Goal: Entertainment & Leisure: Consume media (video, audio)

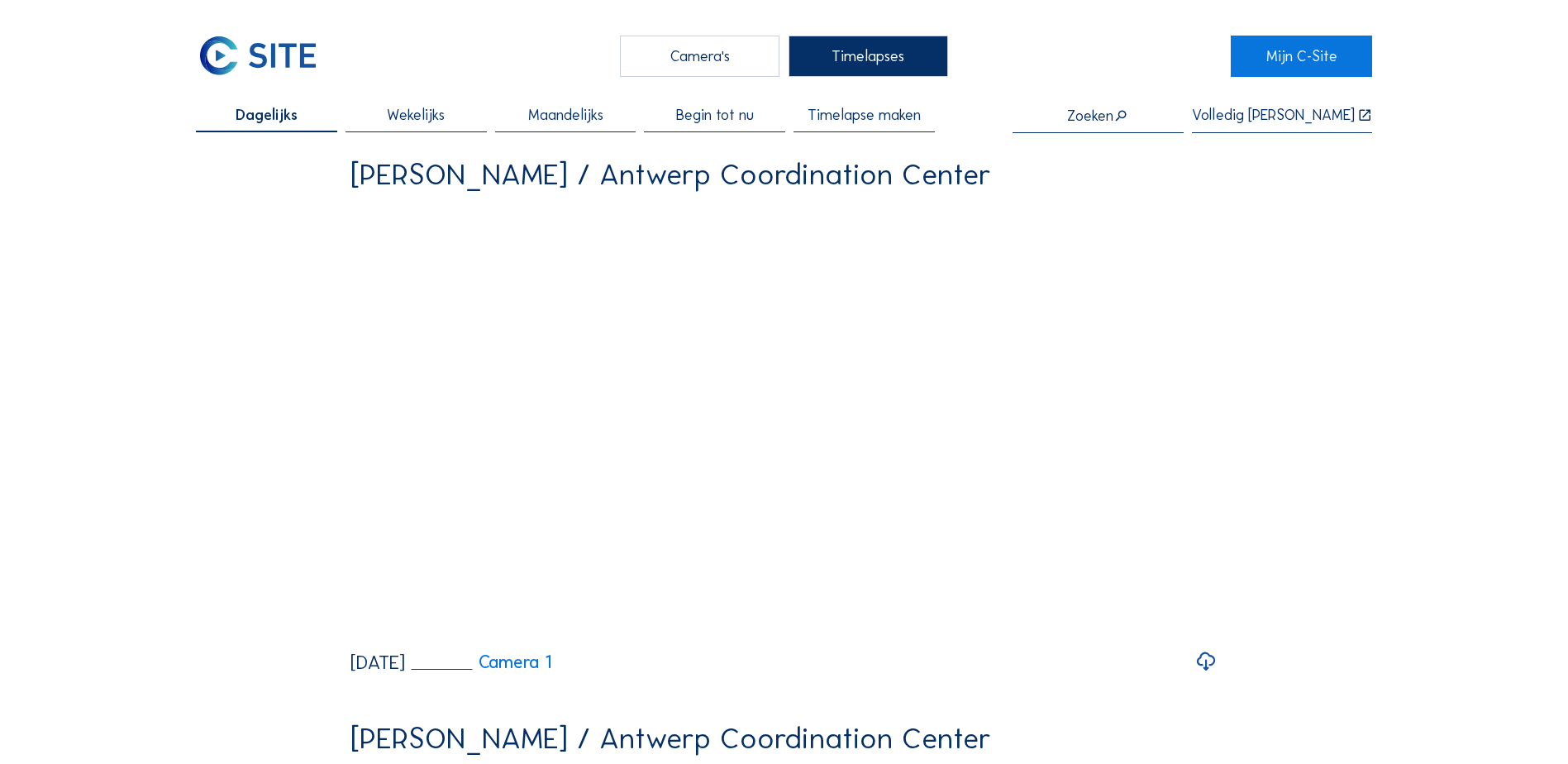
click at [704, 58] on div "Camera's" at bounding box center [700, 56] width 160 height 42
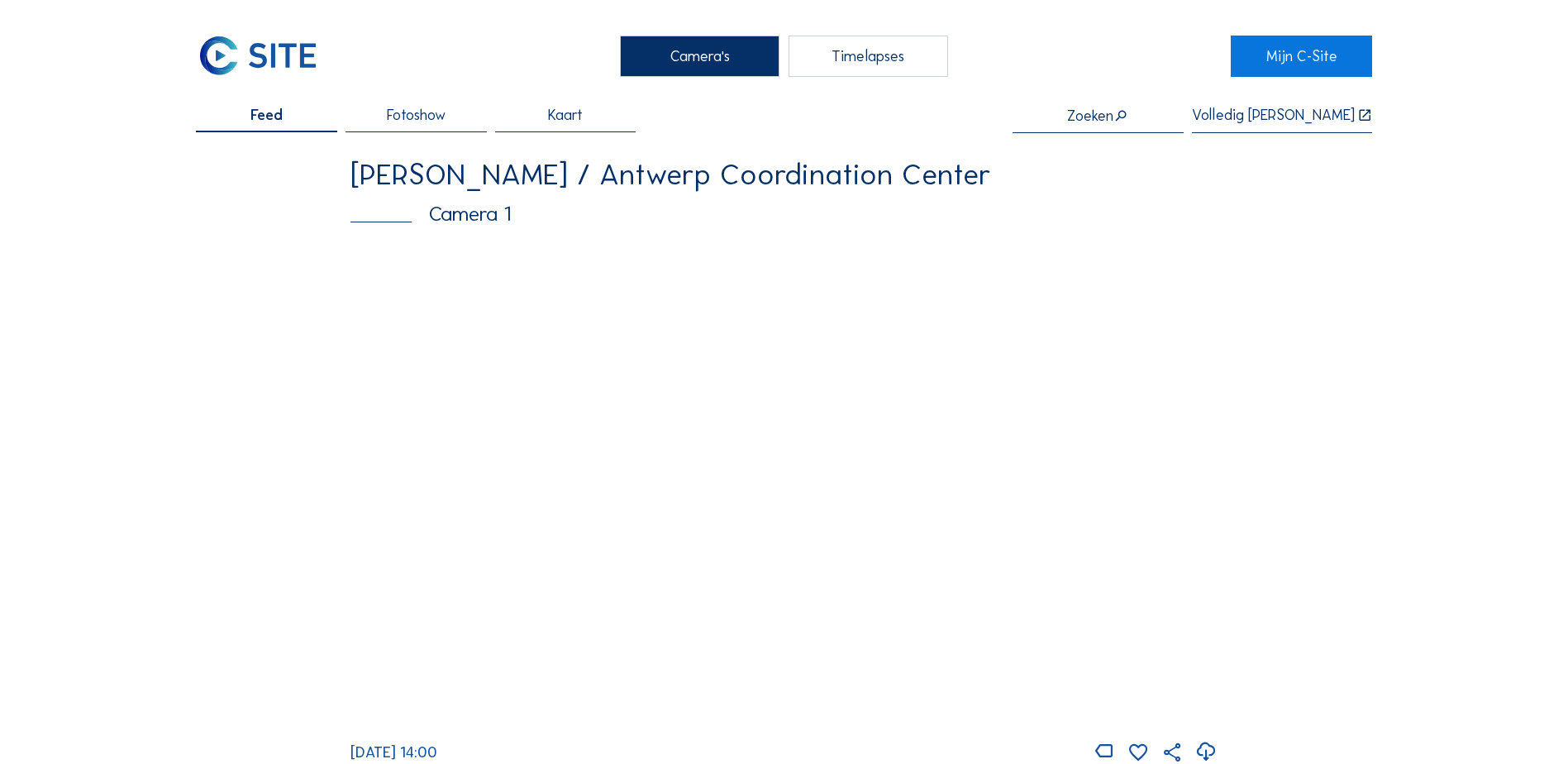
scroll to position [82, 0]
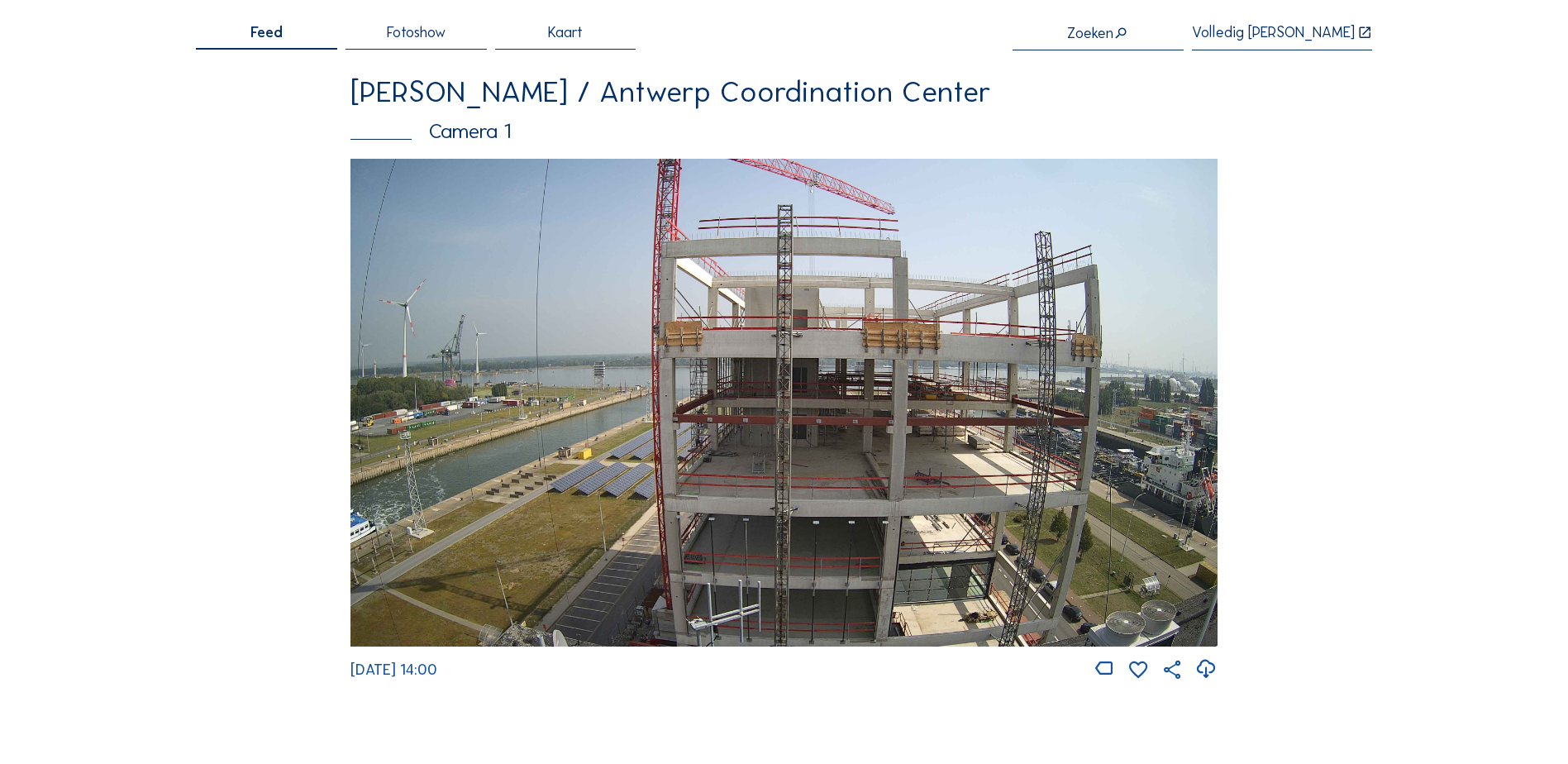
click at [800, 442] on img at bounding box center [784, 402] width 867 height 488
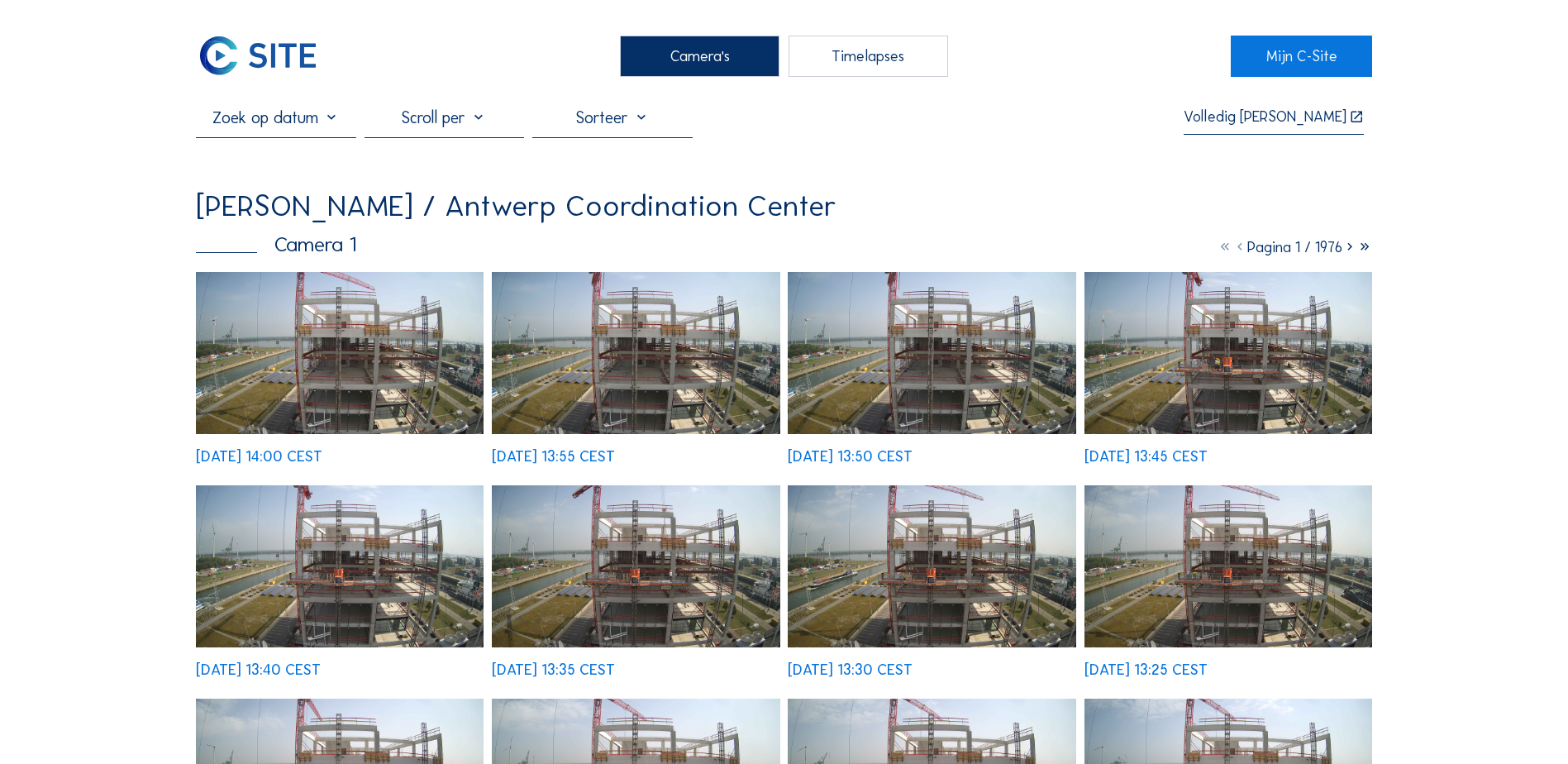
click at [1352, 251] on icon at bounding box center [1349, 247] width 15 height 18
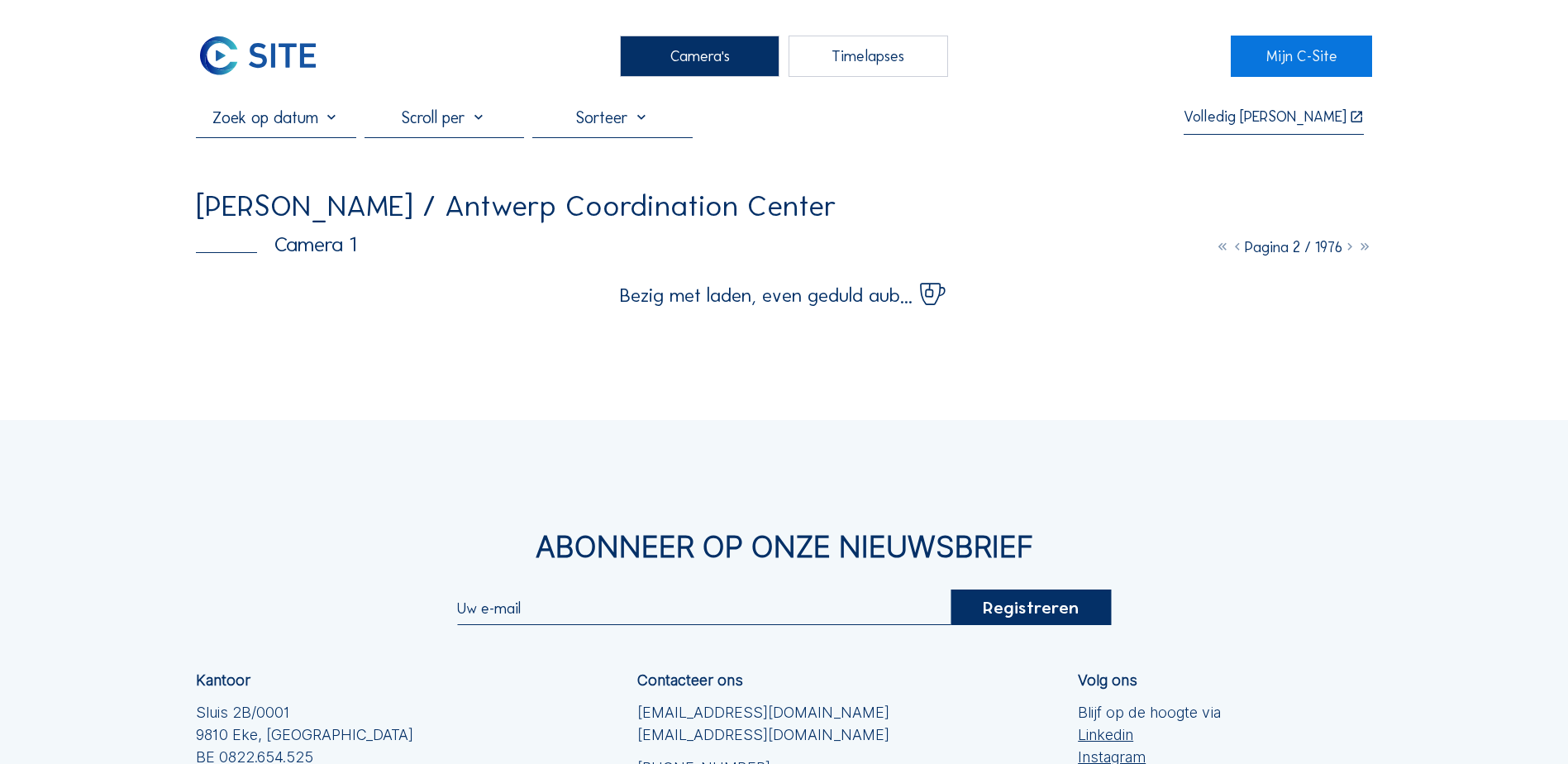
click at [1352, 251] on icon at bounding box center [1349, 247] width 15 height 18
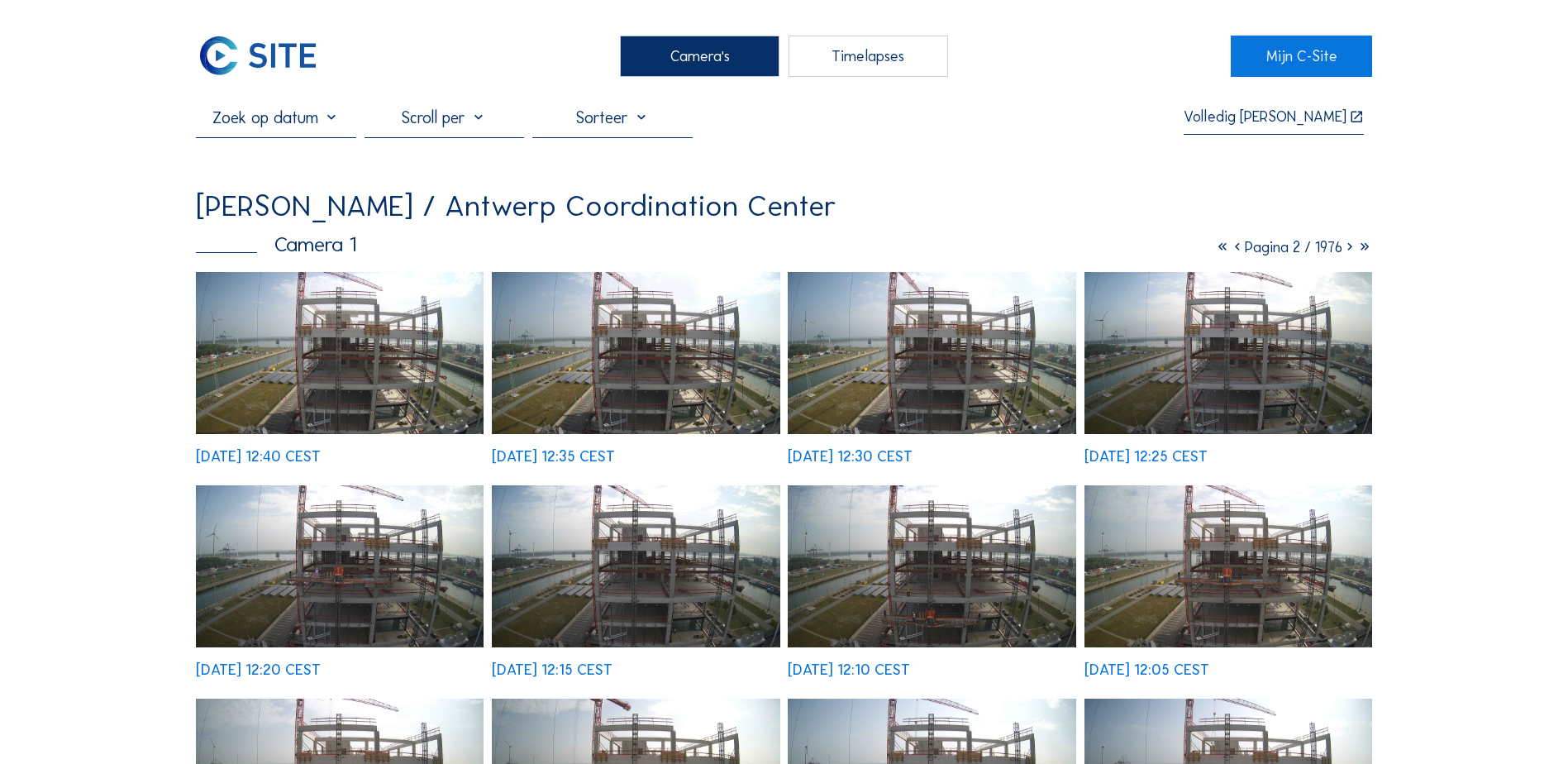
click at [1345, 250] on icon at bounding box center [1349, 247] width 15 height 18
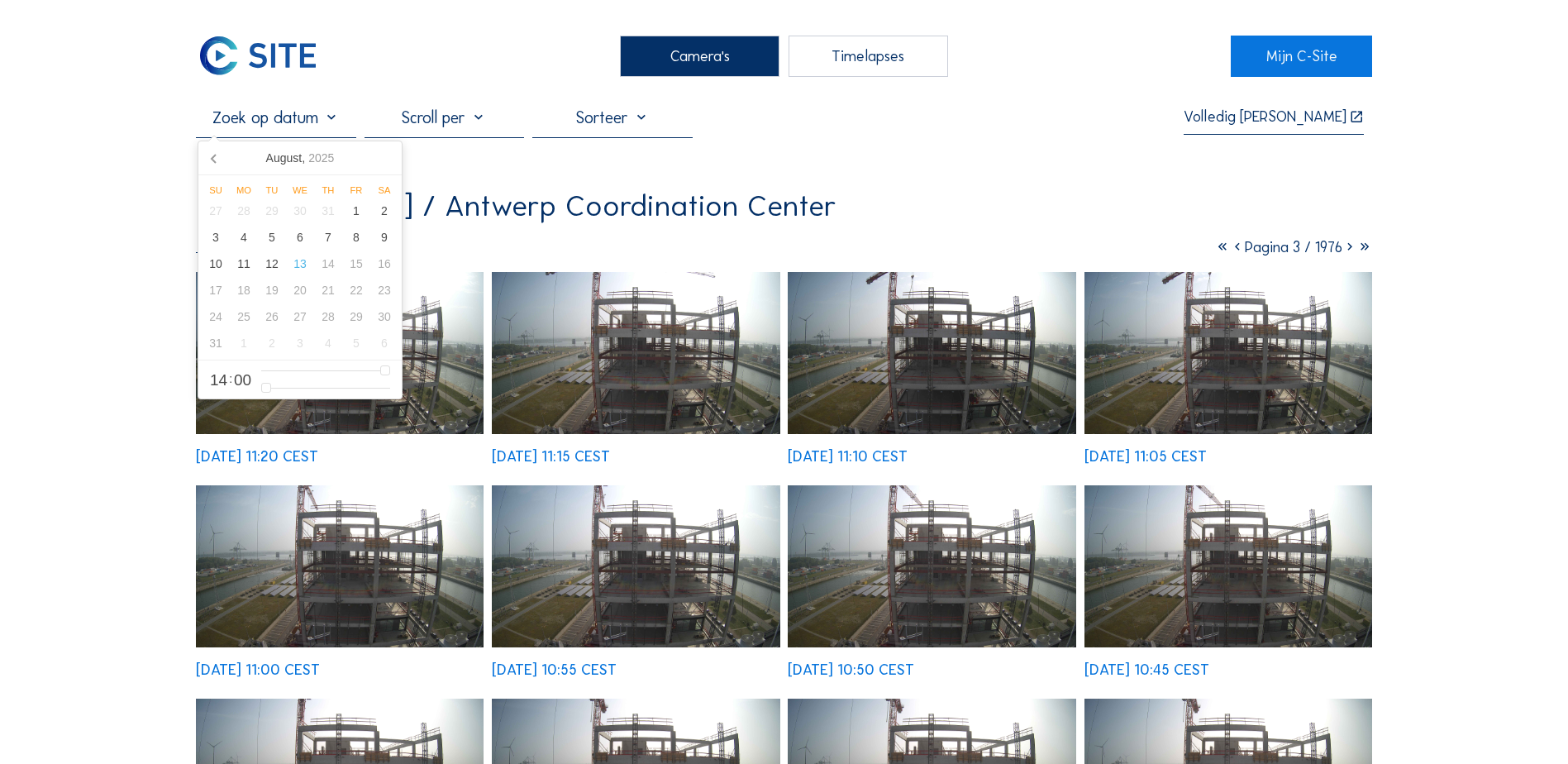
drag, startPoint x: 307, startPoint y: 122, endPoint x: 322, endPoint y: 119, distance: 15.3
click at [309, 121] on input "text" at bounding box center [275, 117] width 160 height 19
click at [214, 164] on icon at bounding box center [214, 157] width 26 height 26
click at [269, 268] on div "15" at bounding box center [271, 263] width 28 height 26
type input "[DATE] 14:00"
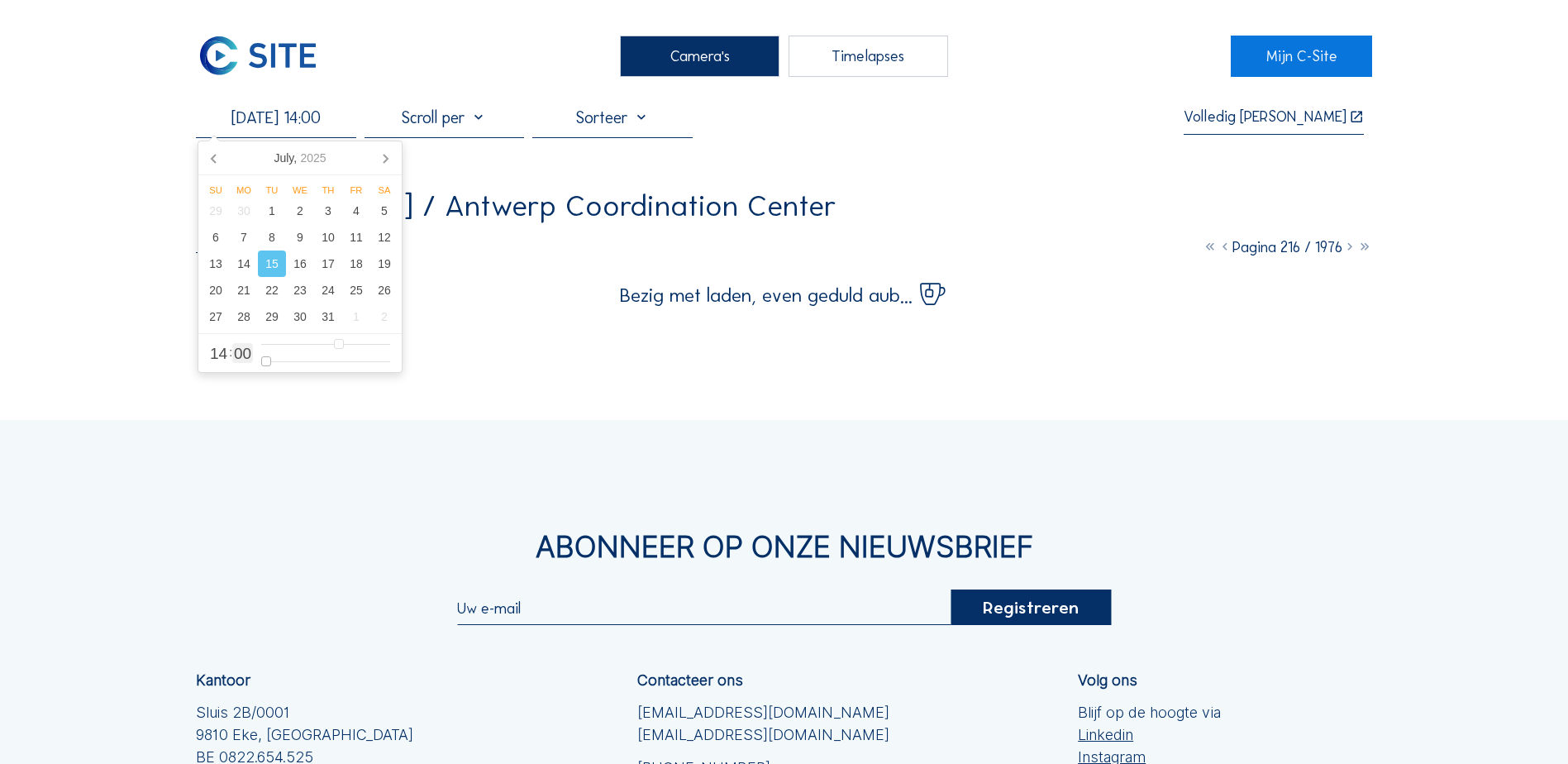
click at [264, 361] on input "range" at bounding box center [325, 362] width 129 height 14
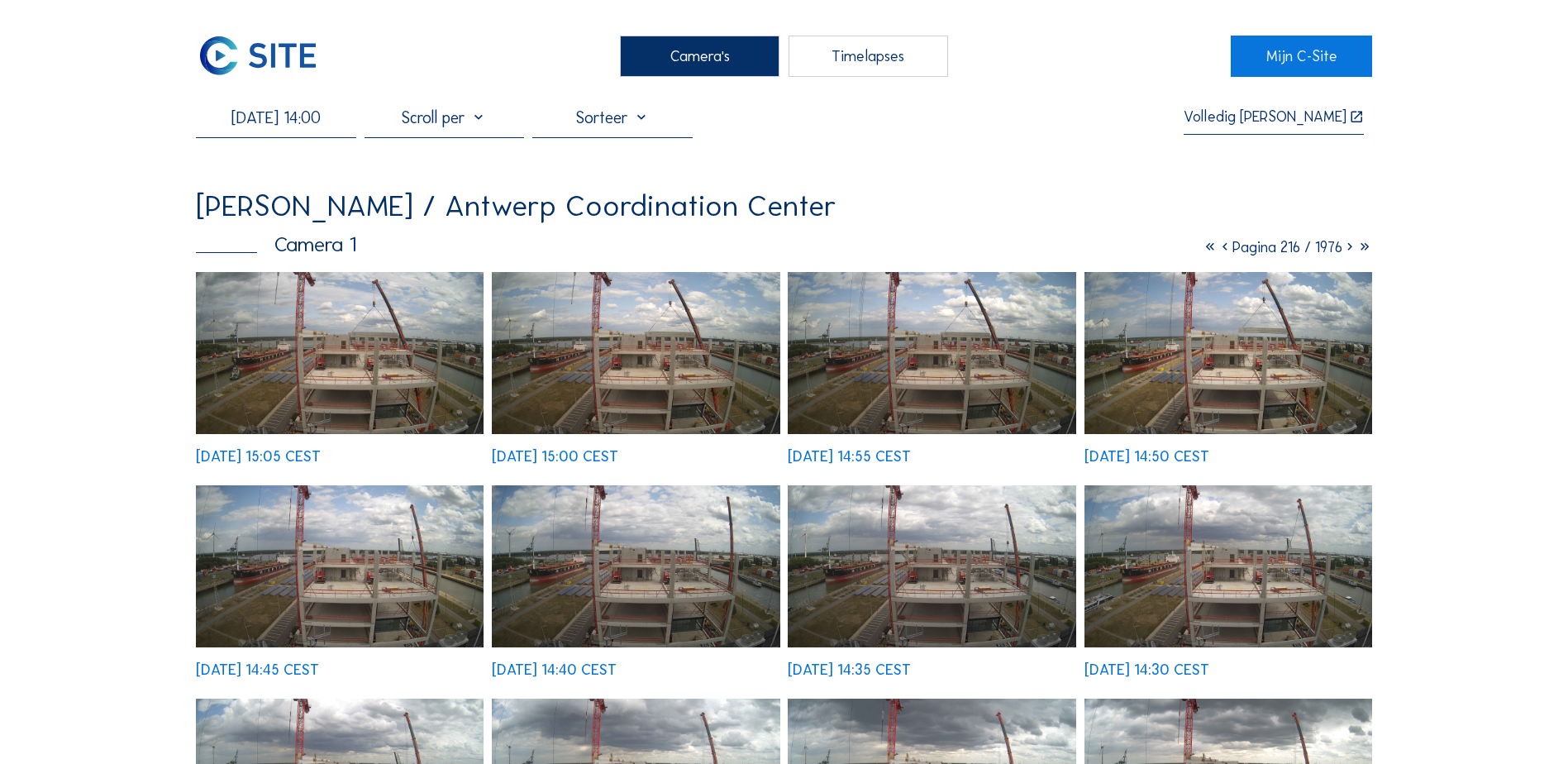
click at [429, 368] on img at bounding box center [339, 353] width 288 height 162
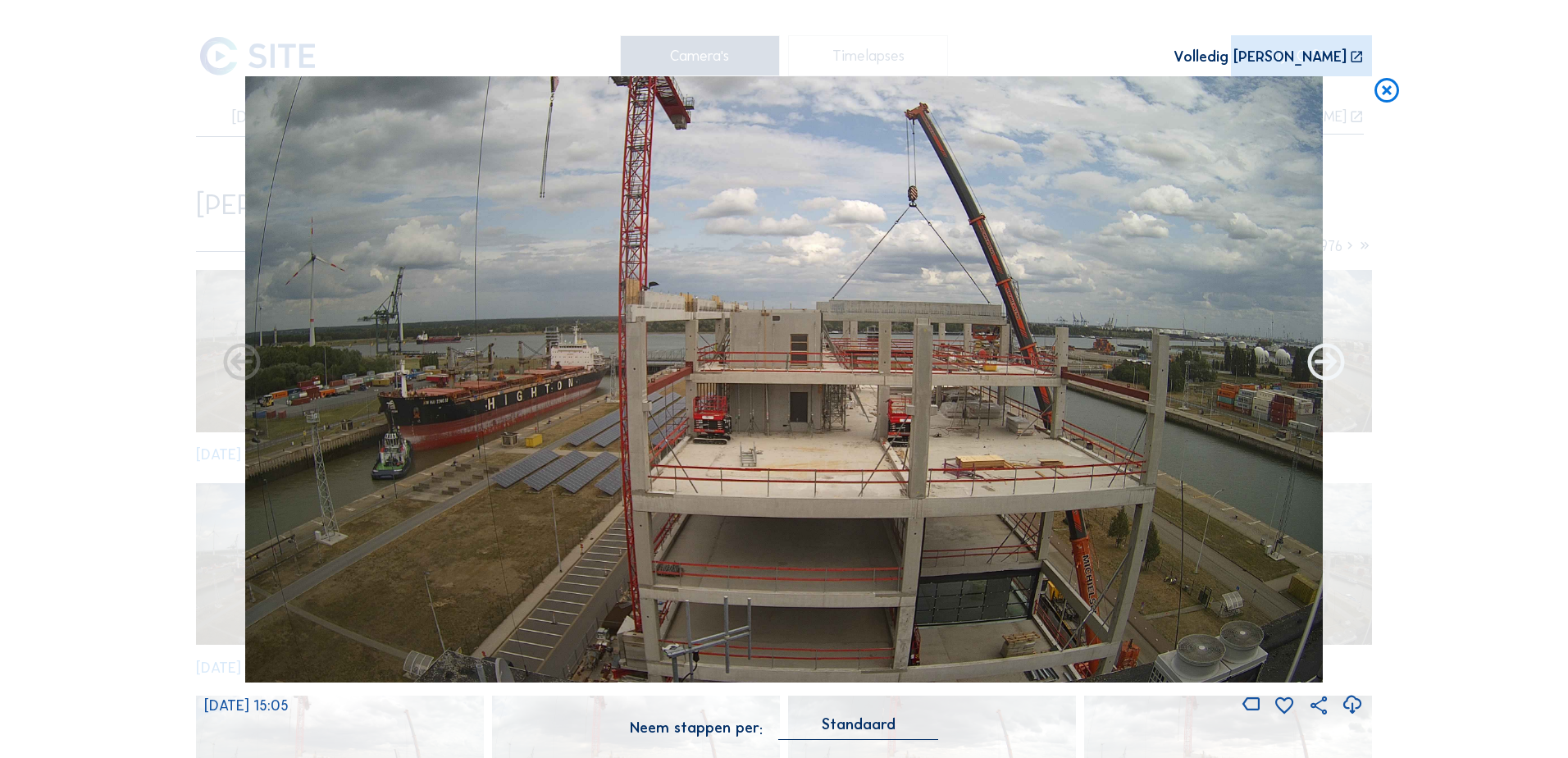
click at [1329, 368] on icon at bounding box center [1326, 364] width 44 height 44
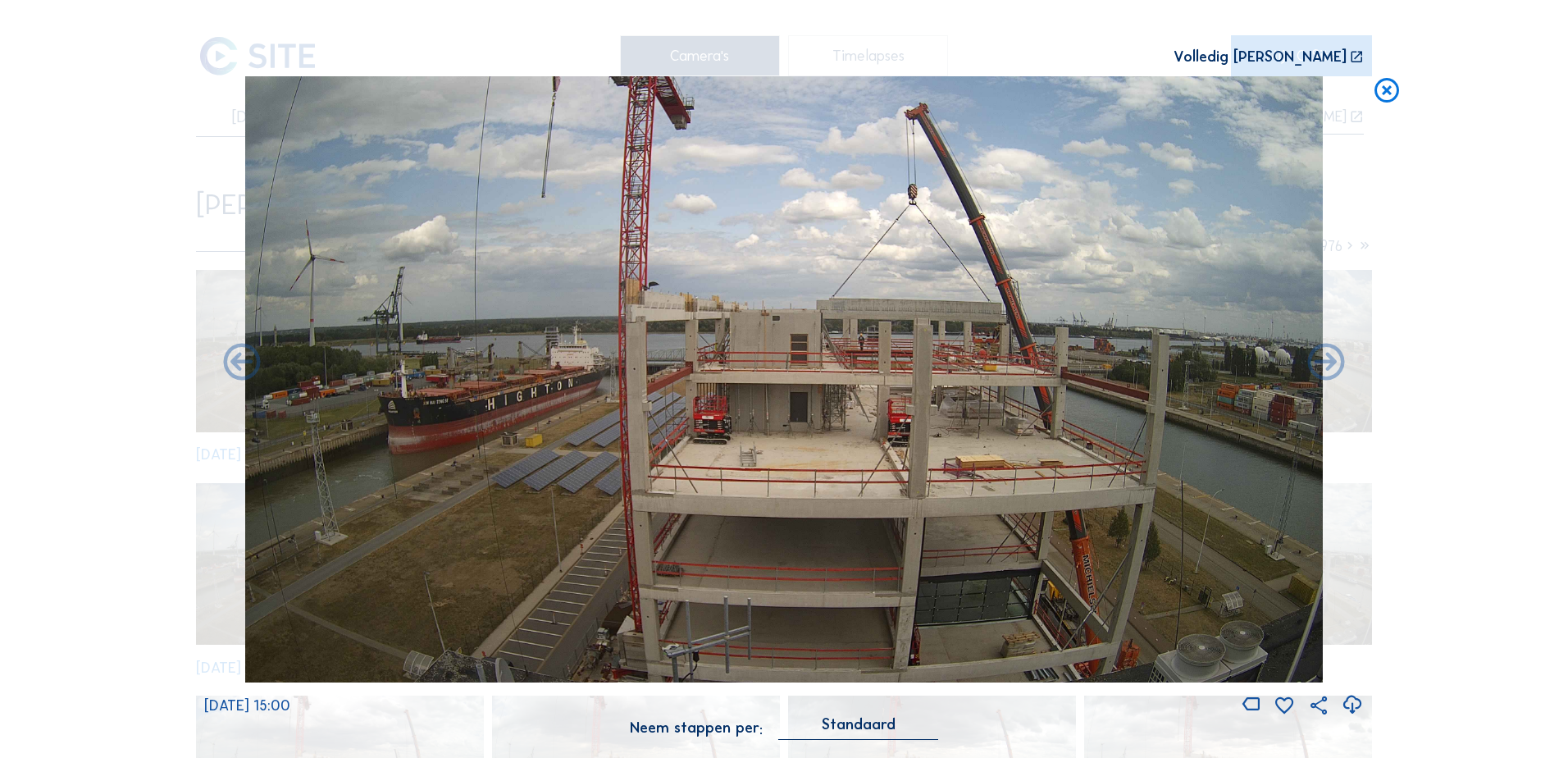
click at [1329, 368] on icon at bounding box center [1326, 364] width 44 height 44
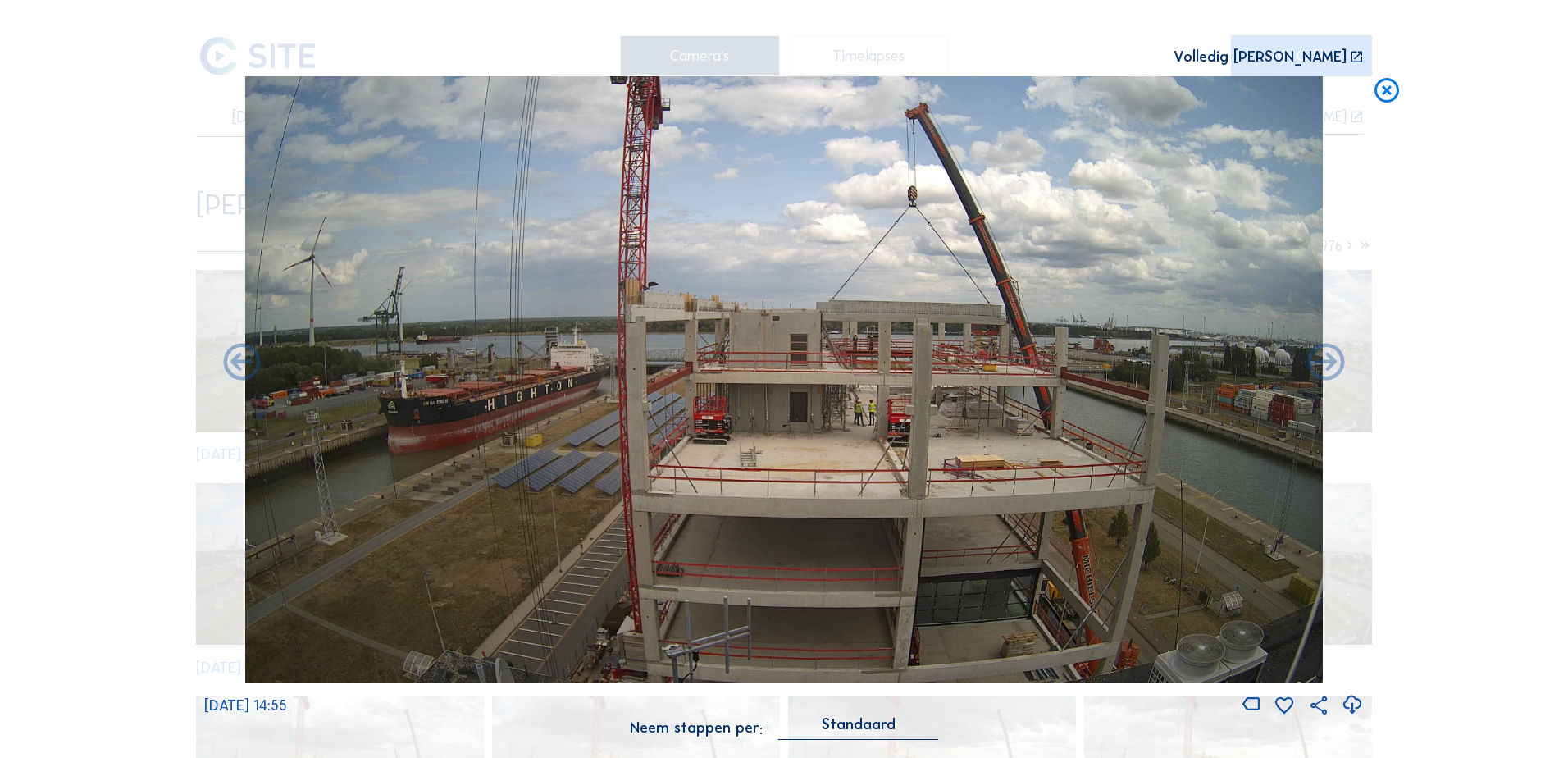
click at [1329, 368] on icon at bounding box center [1326, 364] width 44 height 44
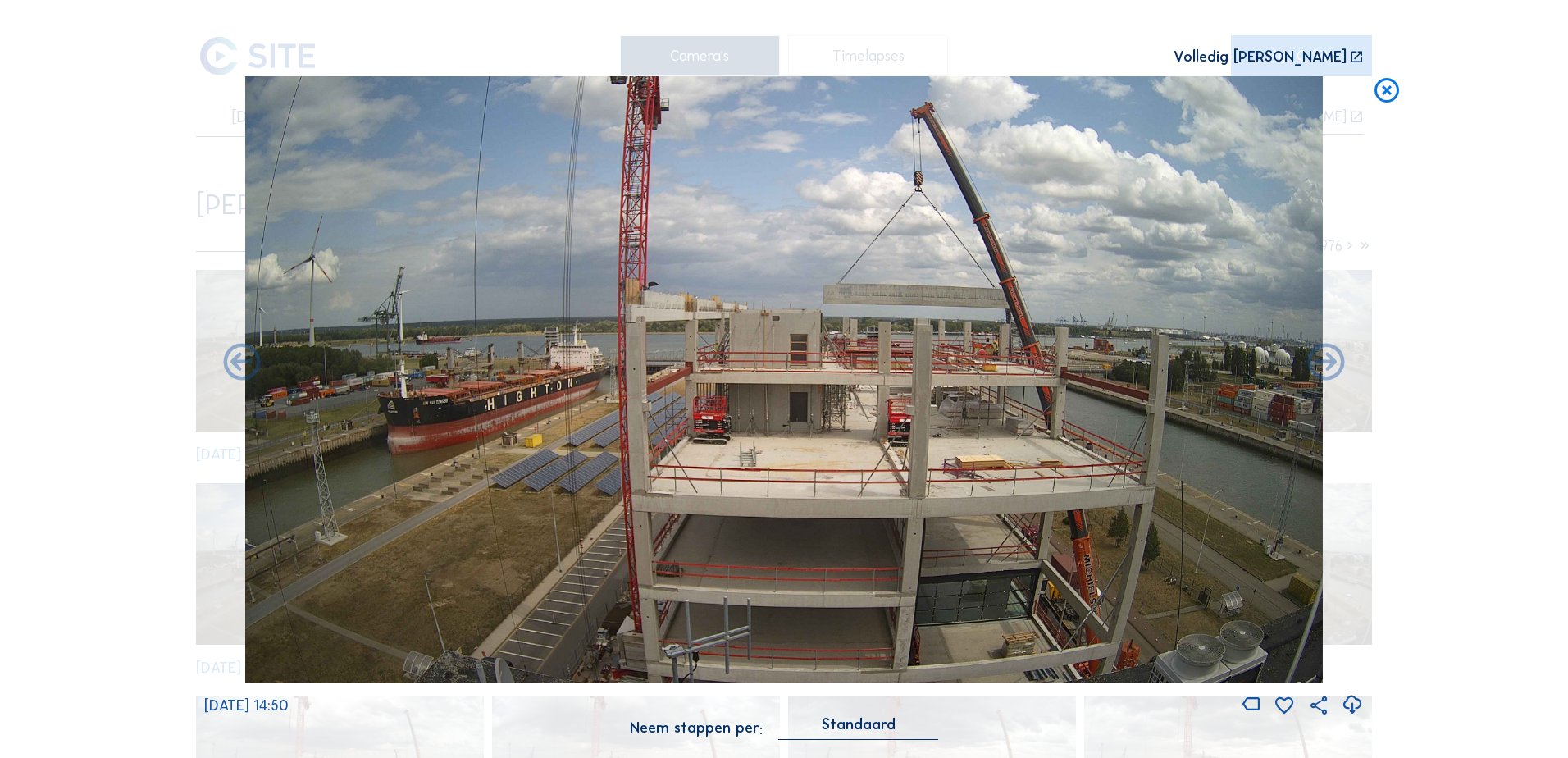
click at [1329, 368] on icon at bounding box center [1326, 364] width 44 height 44
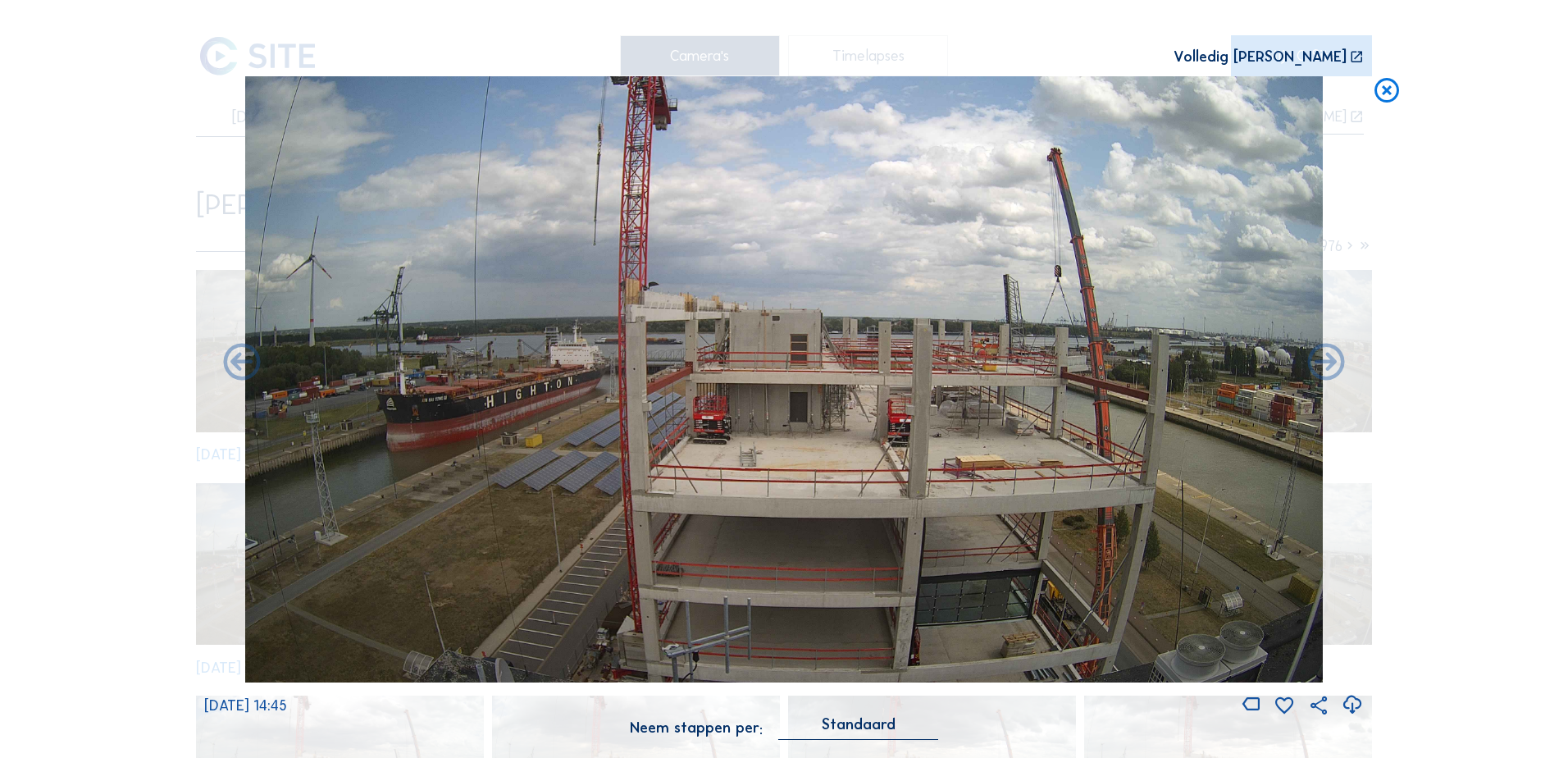
click at [1329, 368] on icon at bounding box center [1326, 364] width 44 height 44
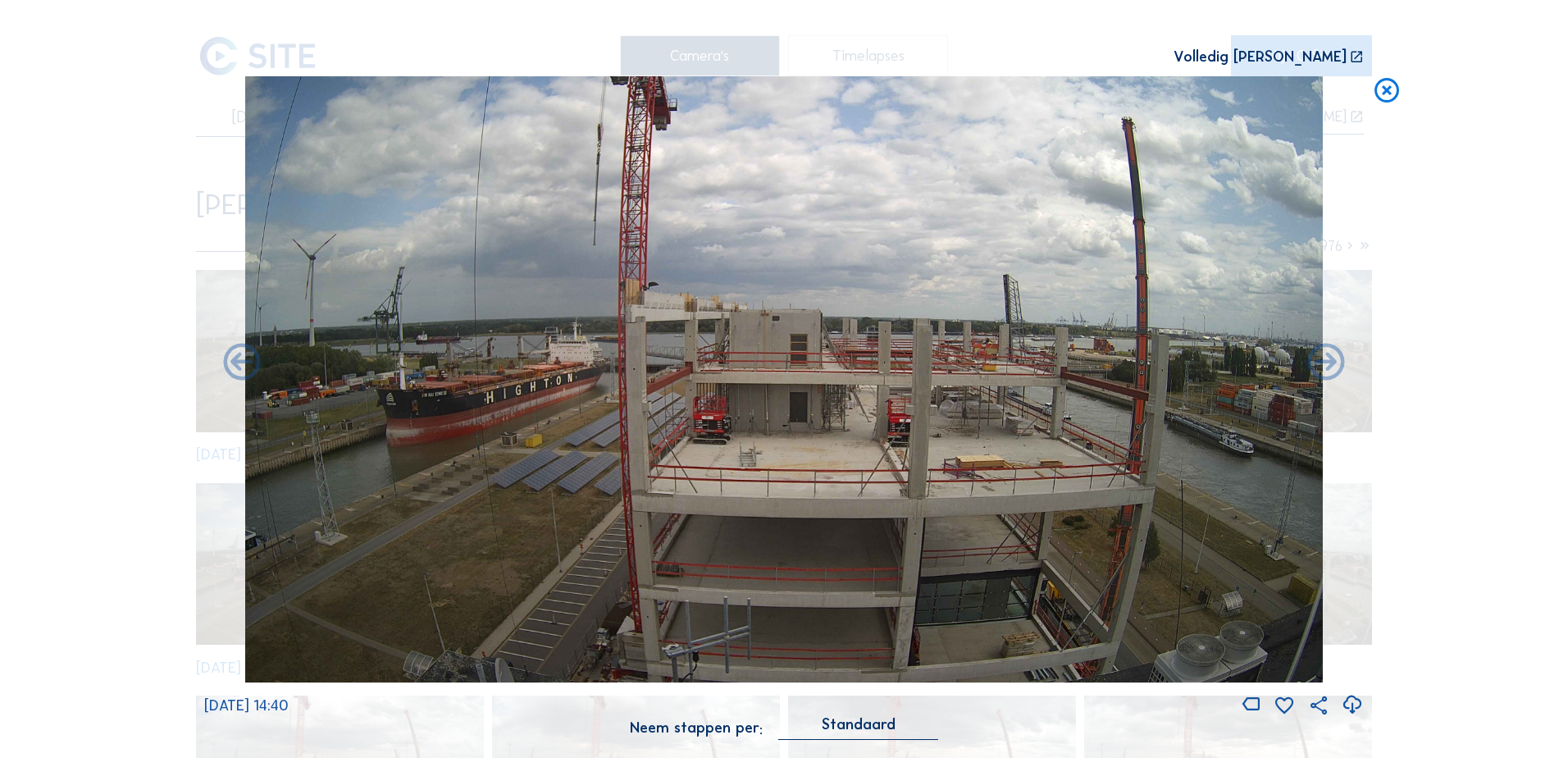
click at [1329, 368] on icon at bounding box center [1326, 364] width 44 height 44
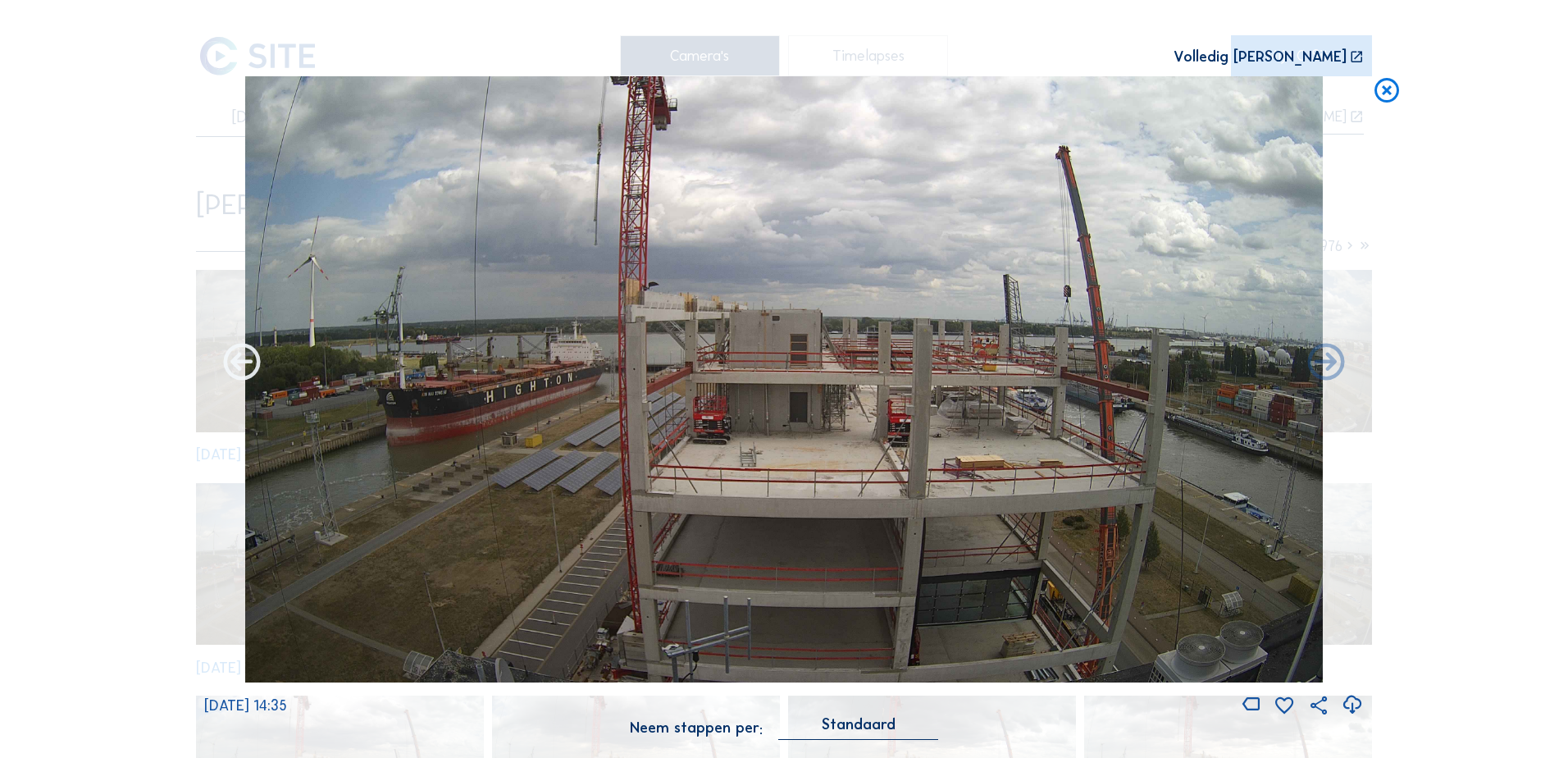
click at [255, 362] on icon at bounding box center [242, 364] width 44 height 44
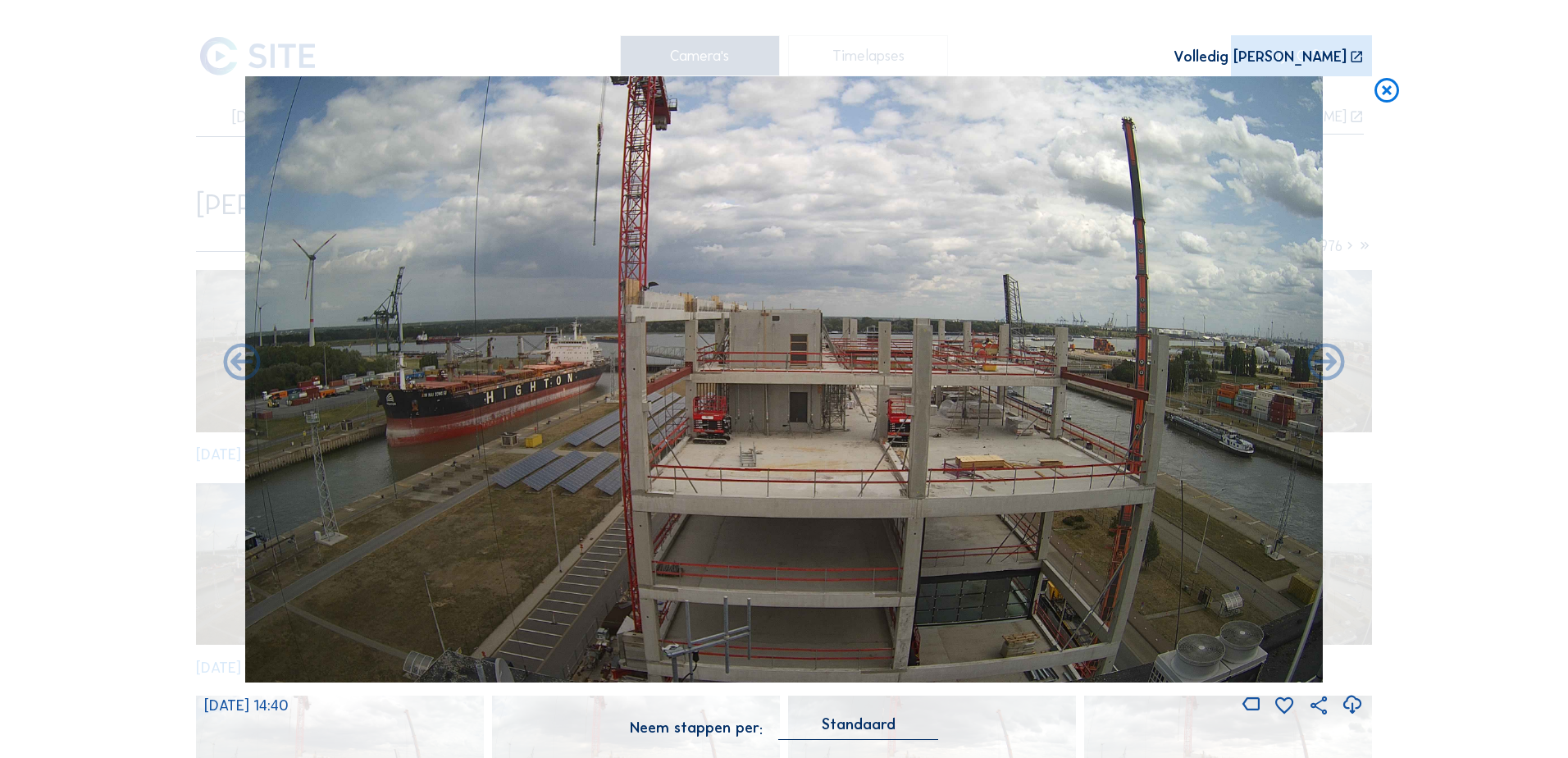
click at [255, 362] on icon at bounding box center [242, 364] width 44 height 44
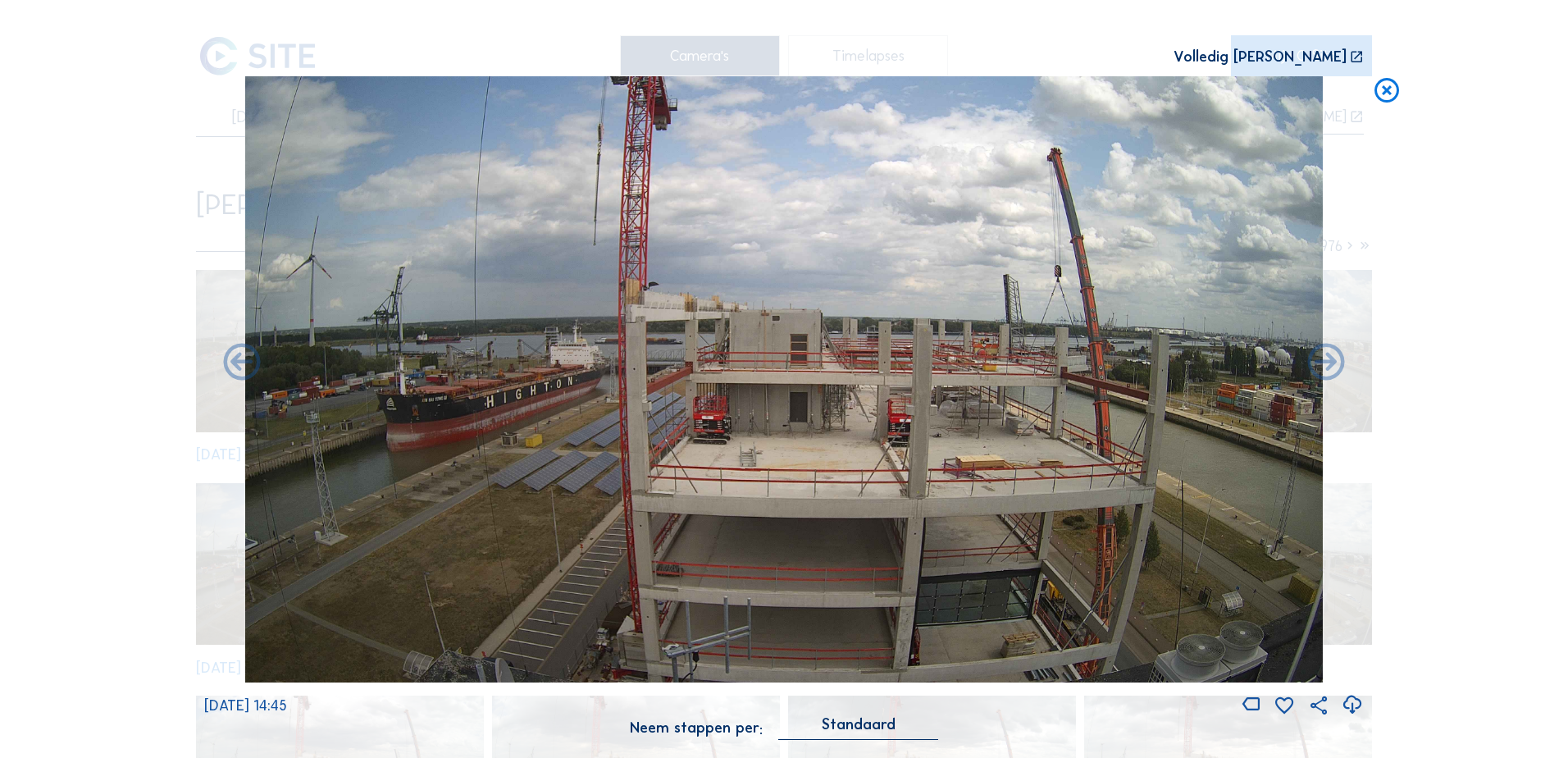
click at [255, 362] on icon at bounding box center [242, 364] width 44 height 44
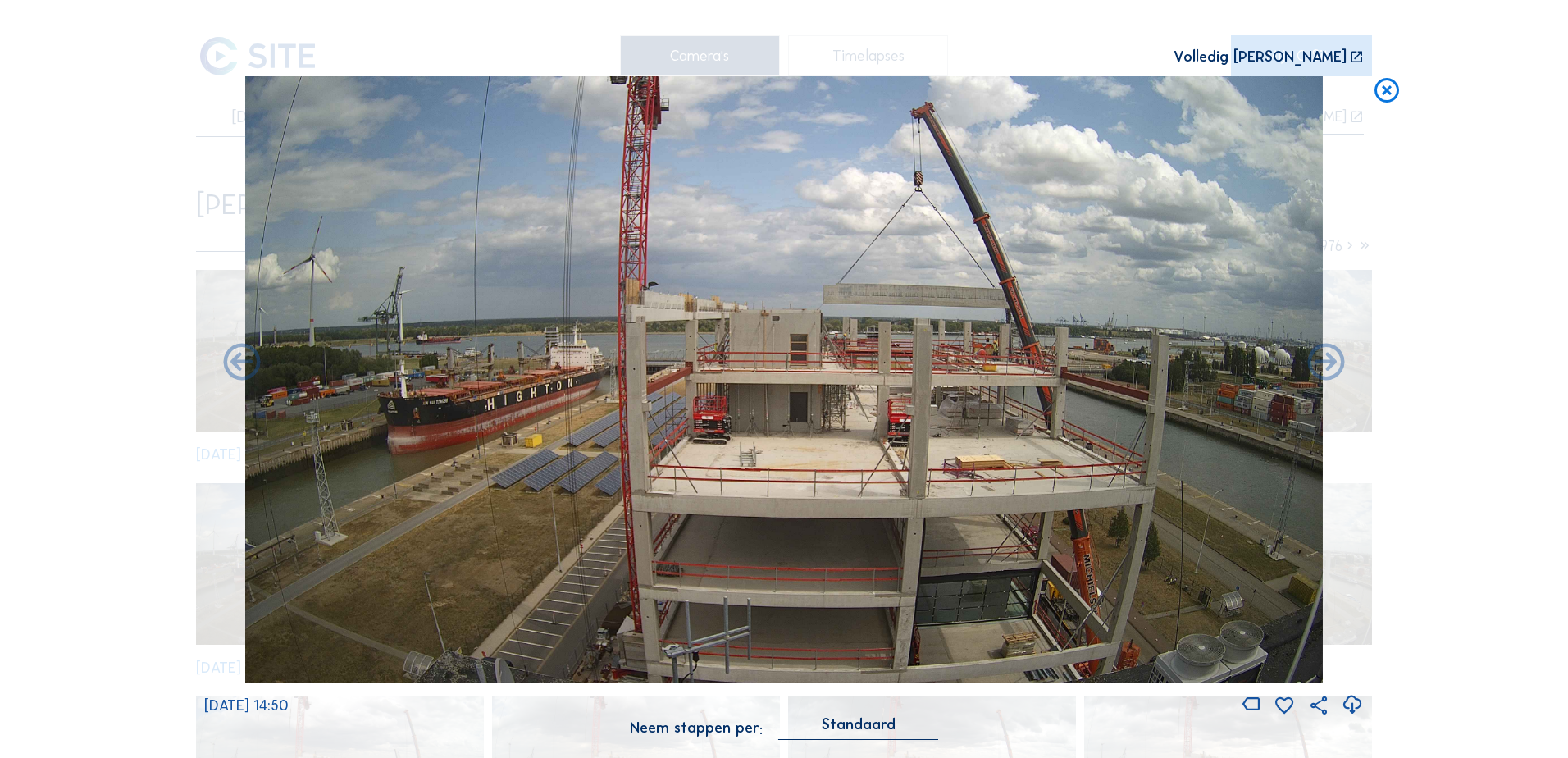
click at [255, 362] on icon at bounding box center [242, 364] width 44 height 44
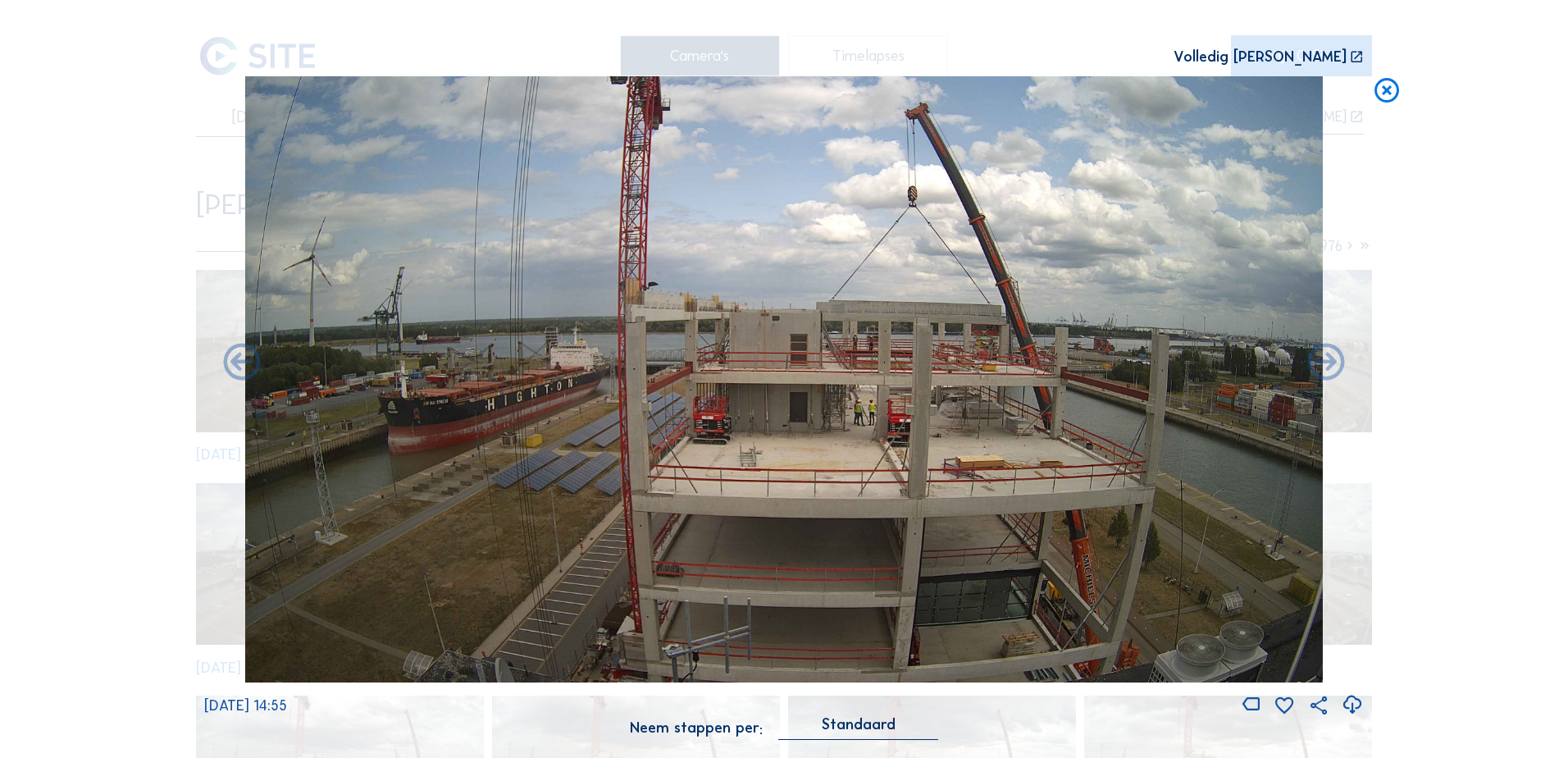
click at [255, 362] on icon at bounding box center [242, 364] width 44 height 44
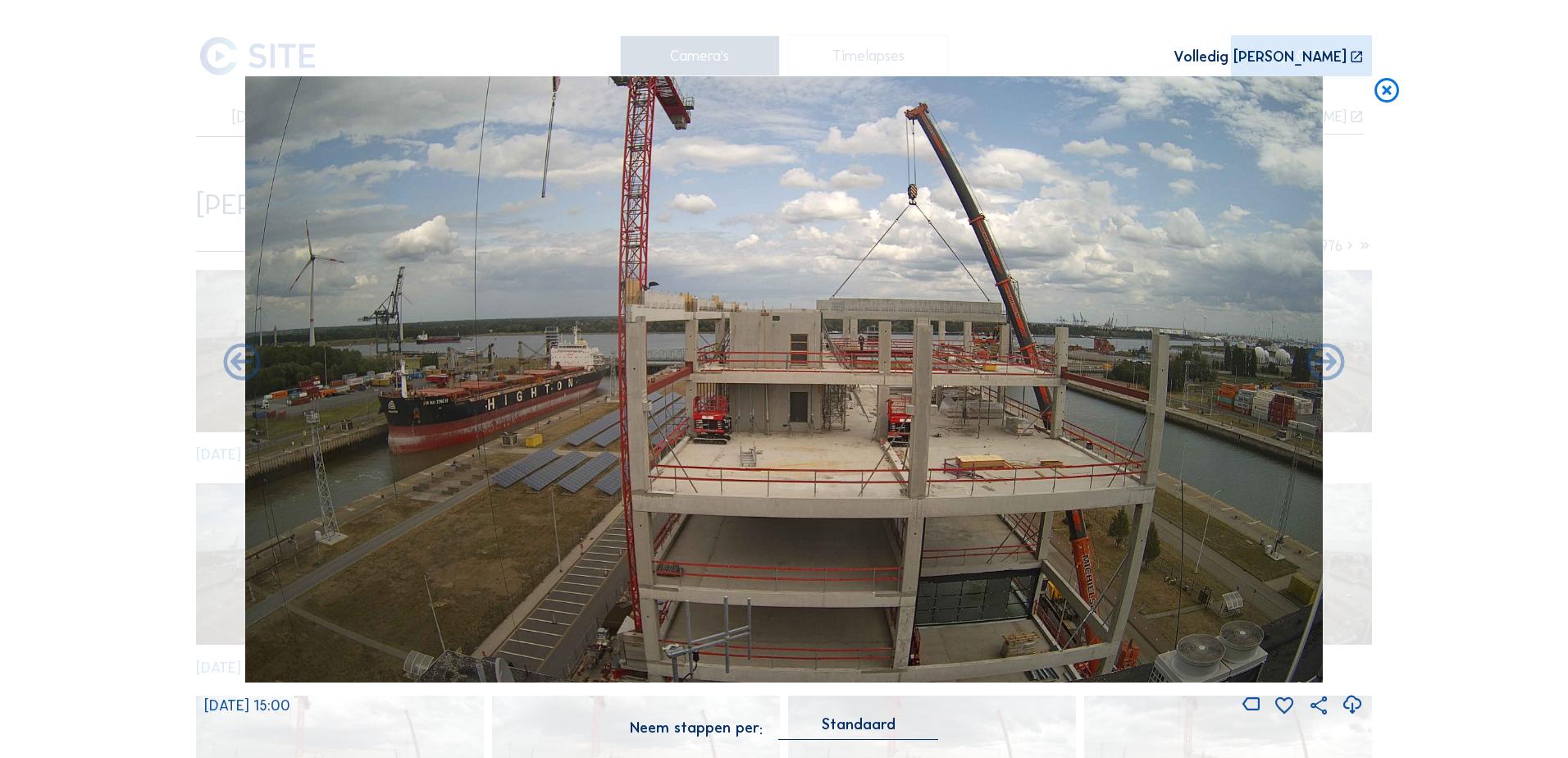
click at [255, 362] on icon at bounding box center [242, 364] width 44 height 44
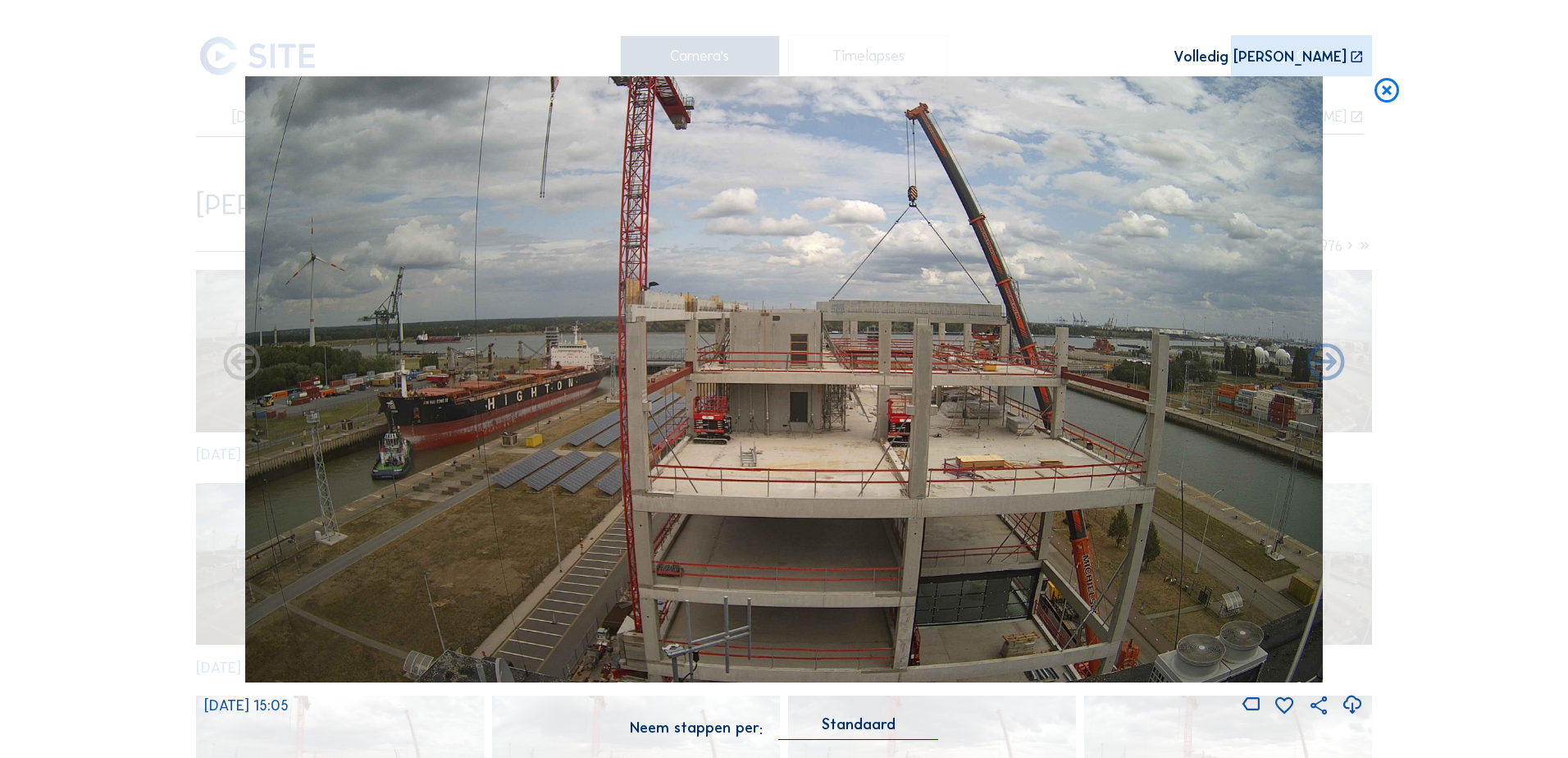
click at [255, 362] on icon at bounding box center [242, 364] width 44 height 44
click at [237, 366] on icon at bounding box center [242, 364] width 44 height 44
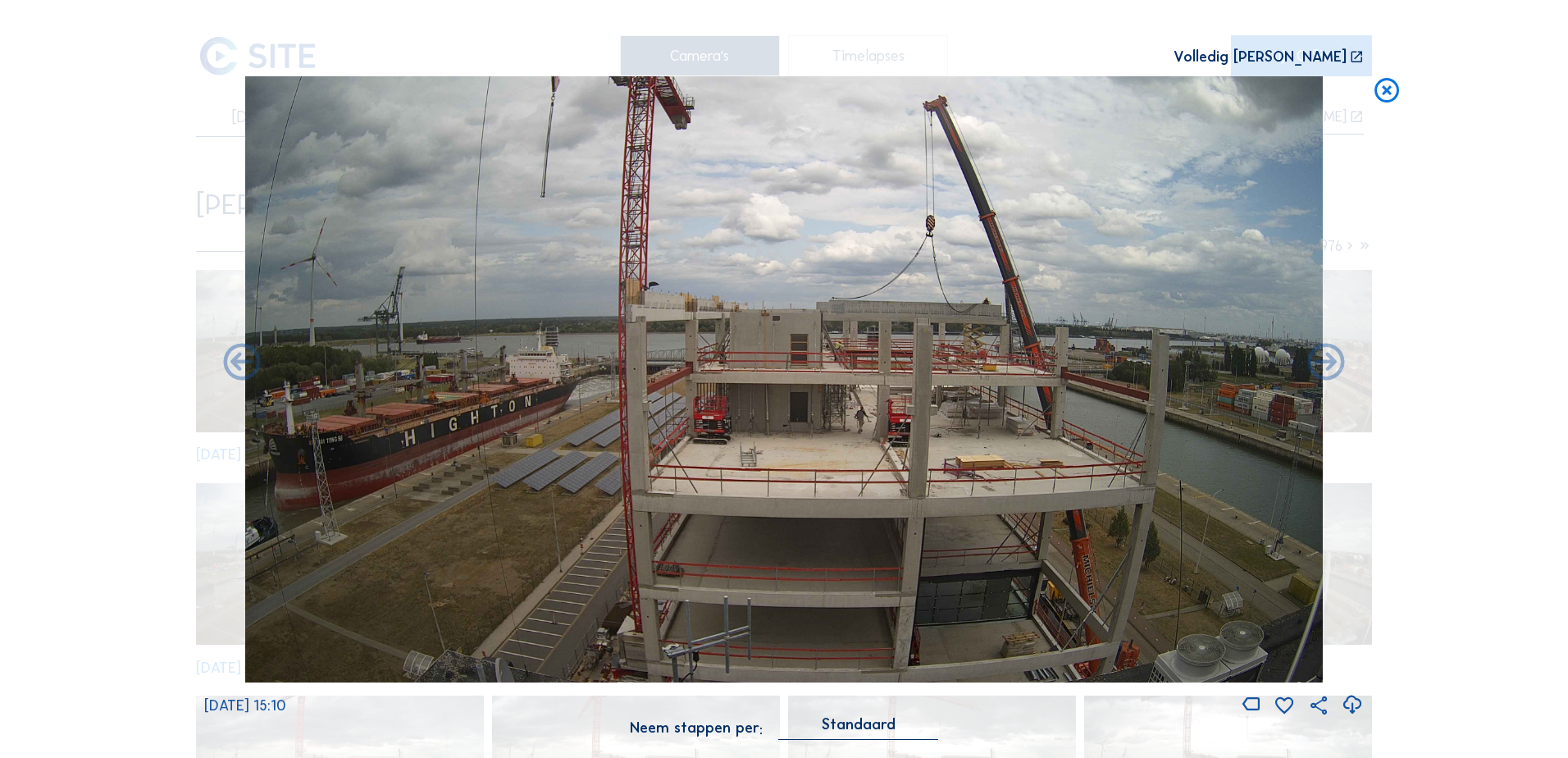
click at [864, 732] on div "Standaard" at bounding box center [859, 723] width 74 height 14
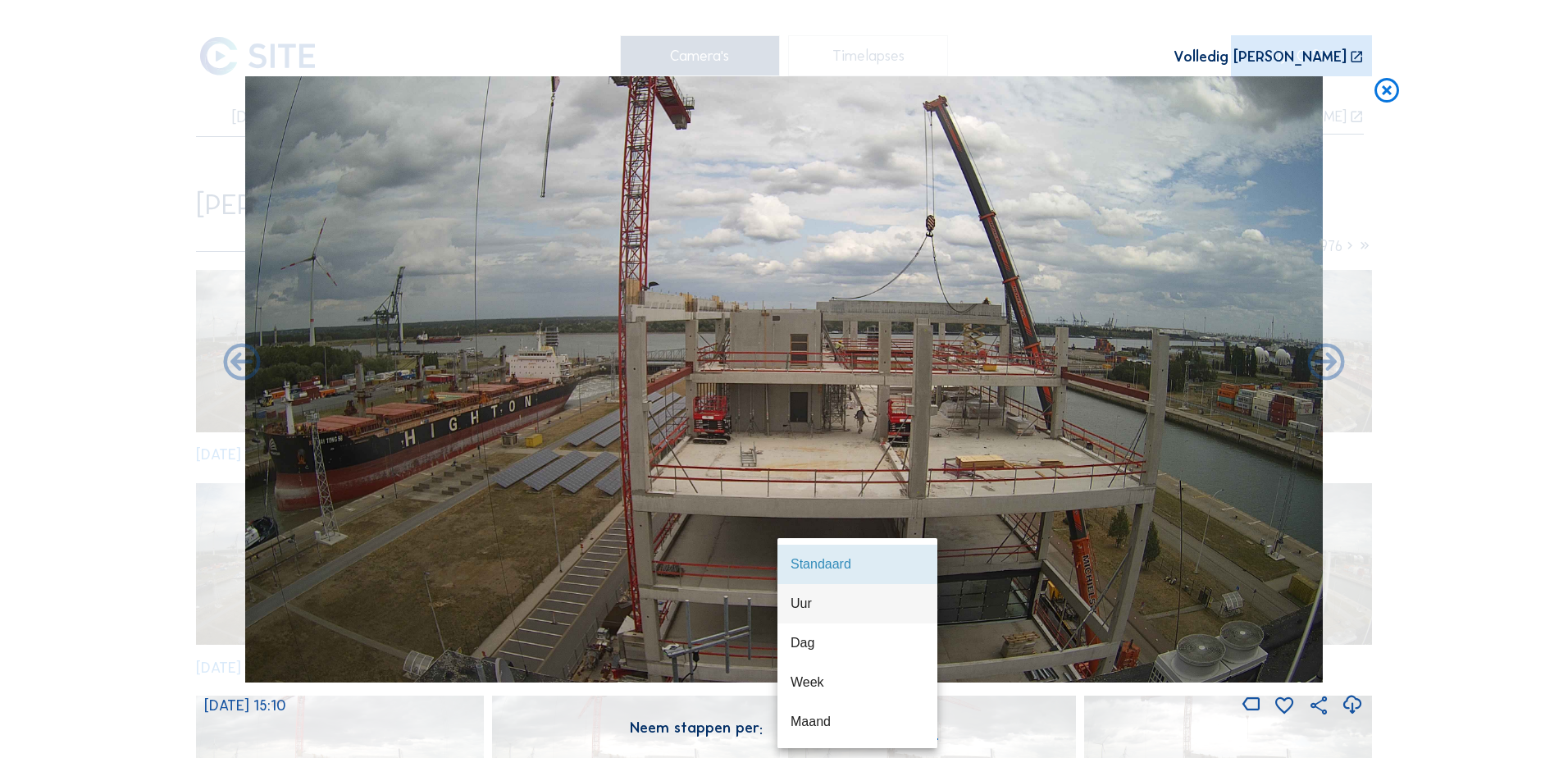
click at [797, 600] on div "Uur" at bounding box center [857, 603] width 134 height 15
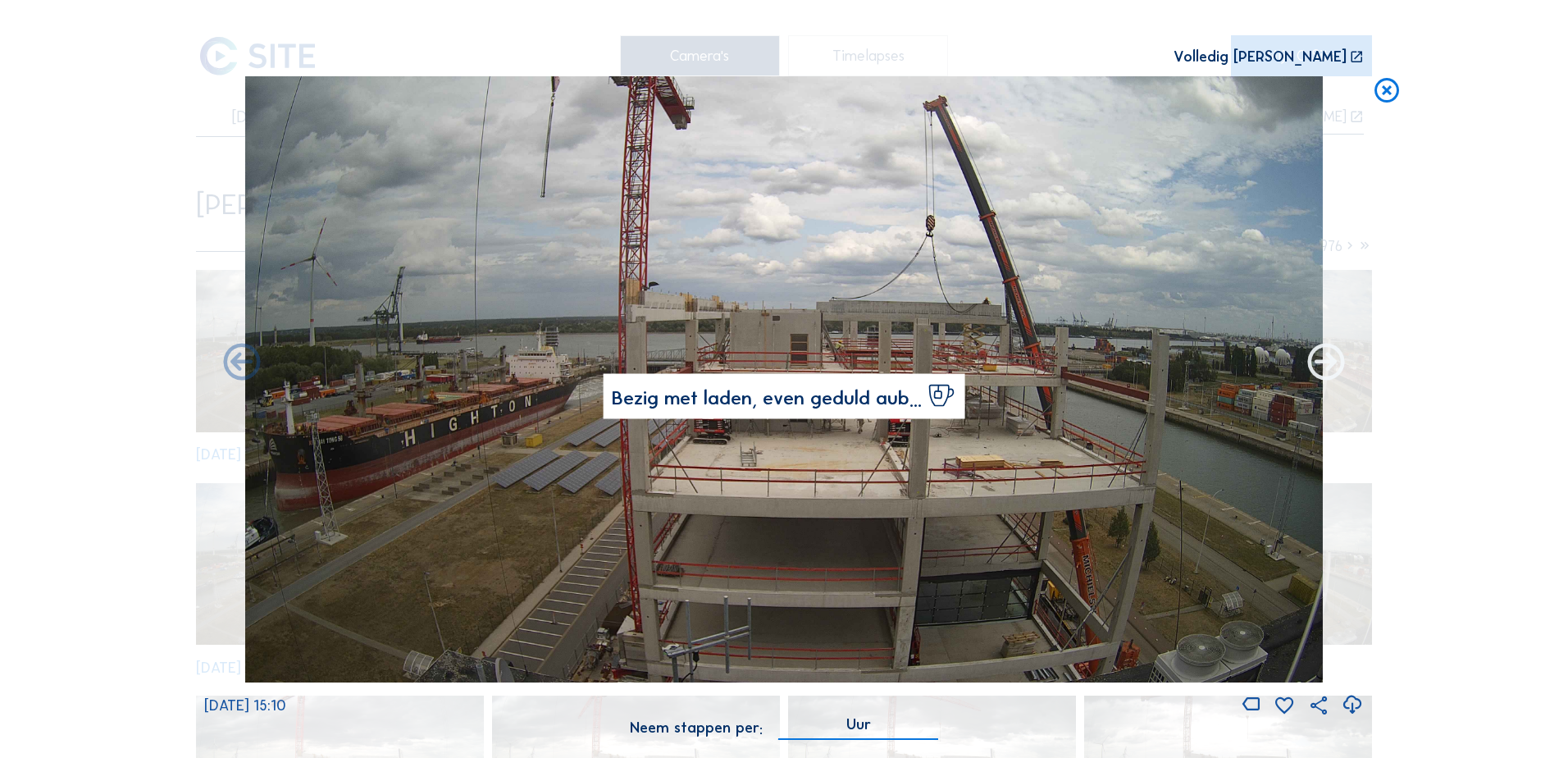
click at [1332, 366] on icon at bounding box center [1326, 364] width 44 height 44
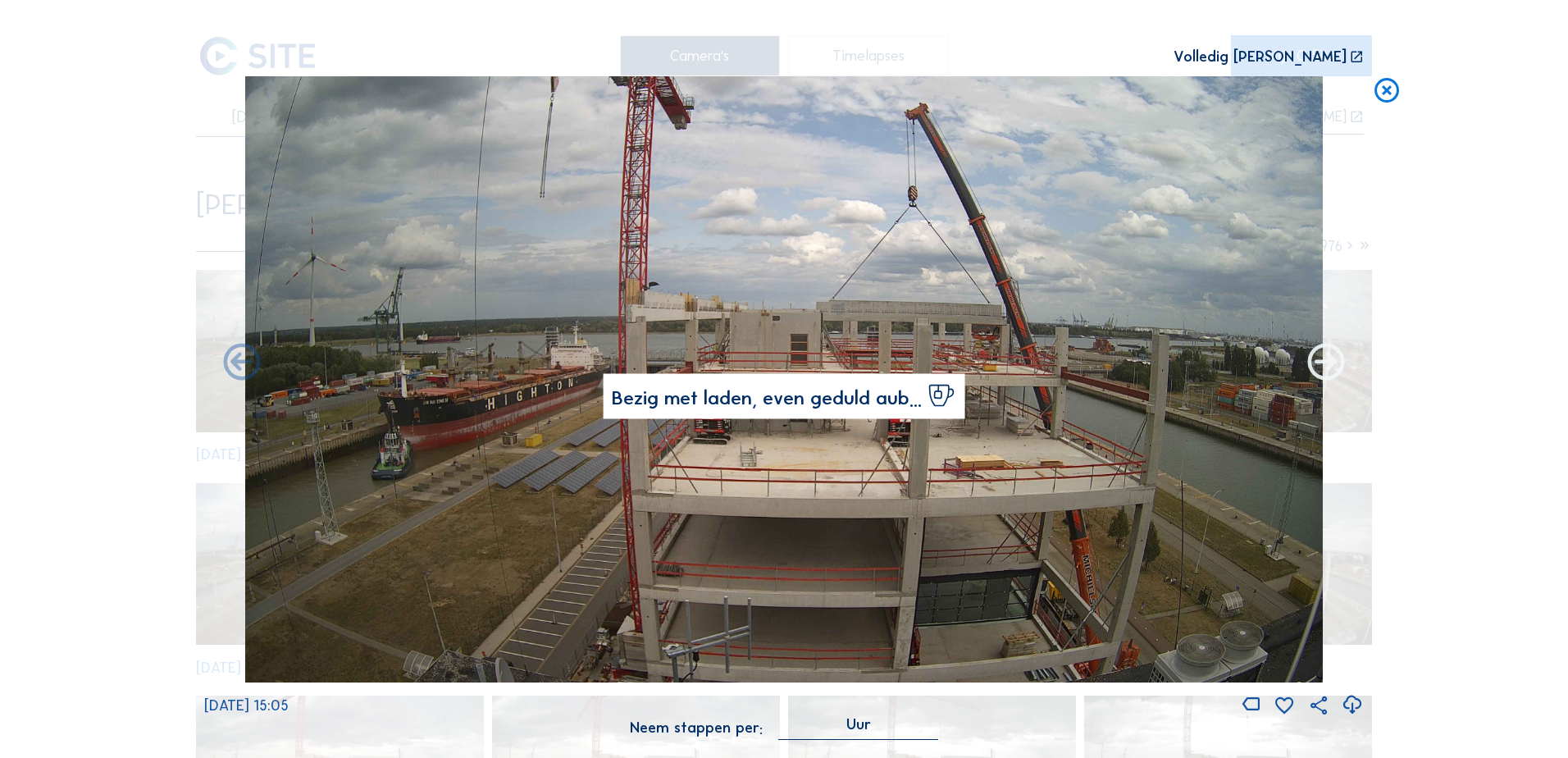
click at [1317, 370] on icon at bounding box center [1326, 364] width 44 height 44
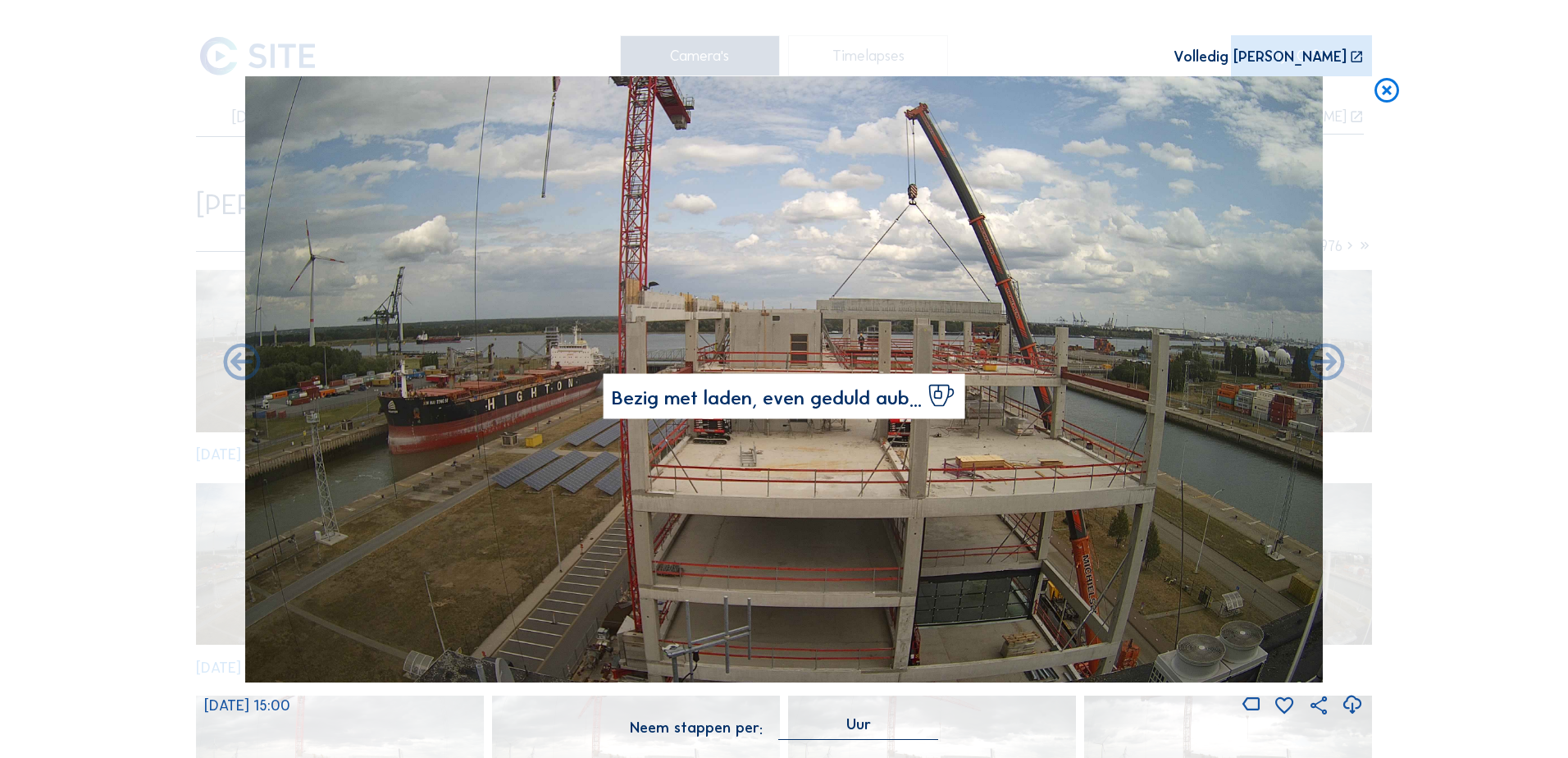
click at [1317, 370] on icon at bounding box center [1326, 364] width 44 height 44
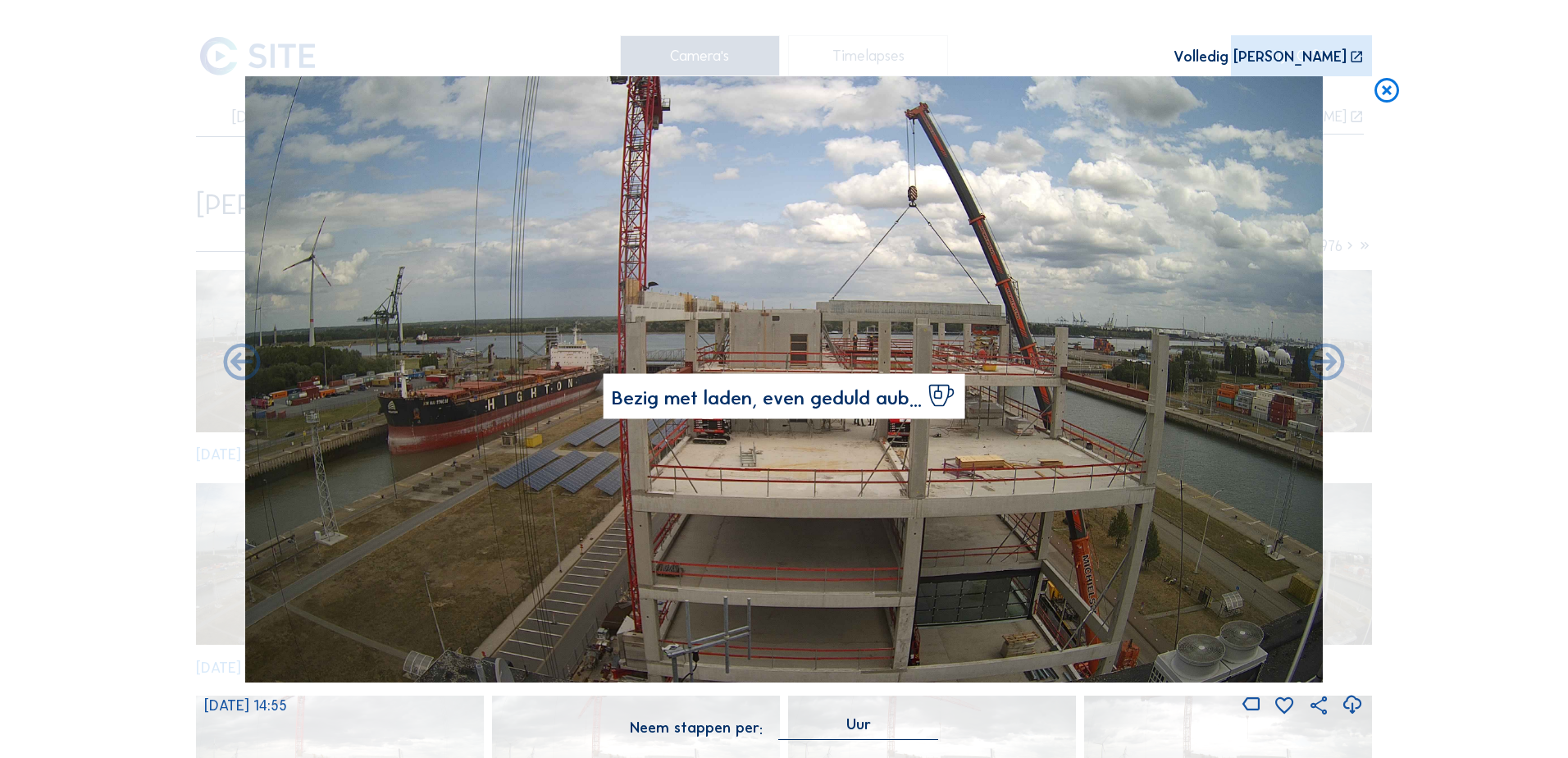
click at [1317, 370] on icon at bounding box center [1326, 364] width 44 height 44
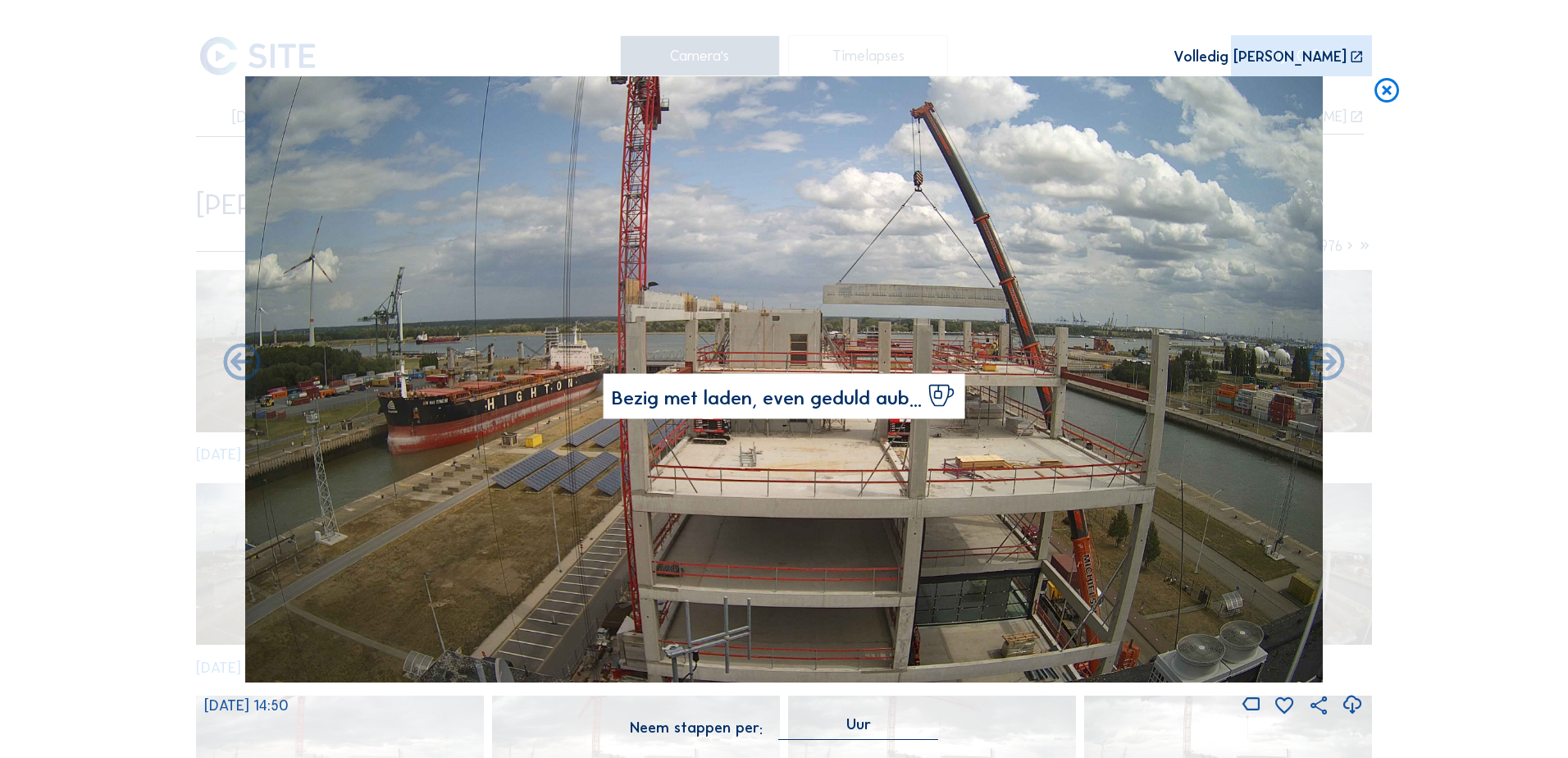
click at [1317, 370] on icon at bounding box center [1326, 364] width 44 height 44
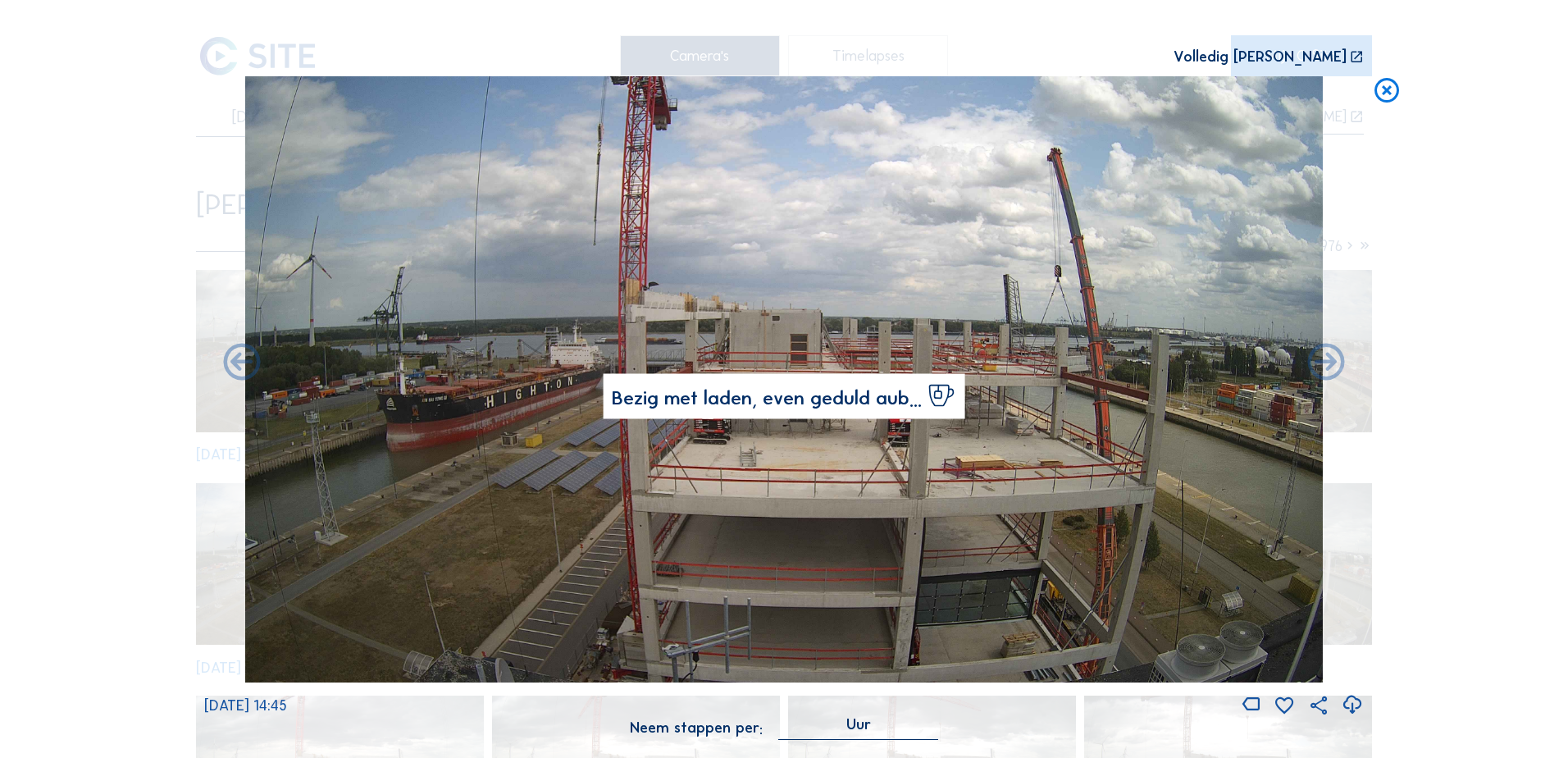
click at [1317, 370] on icon at bounding box center [1326, 364] width 44 height 44
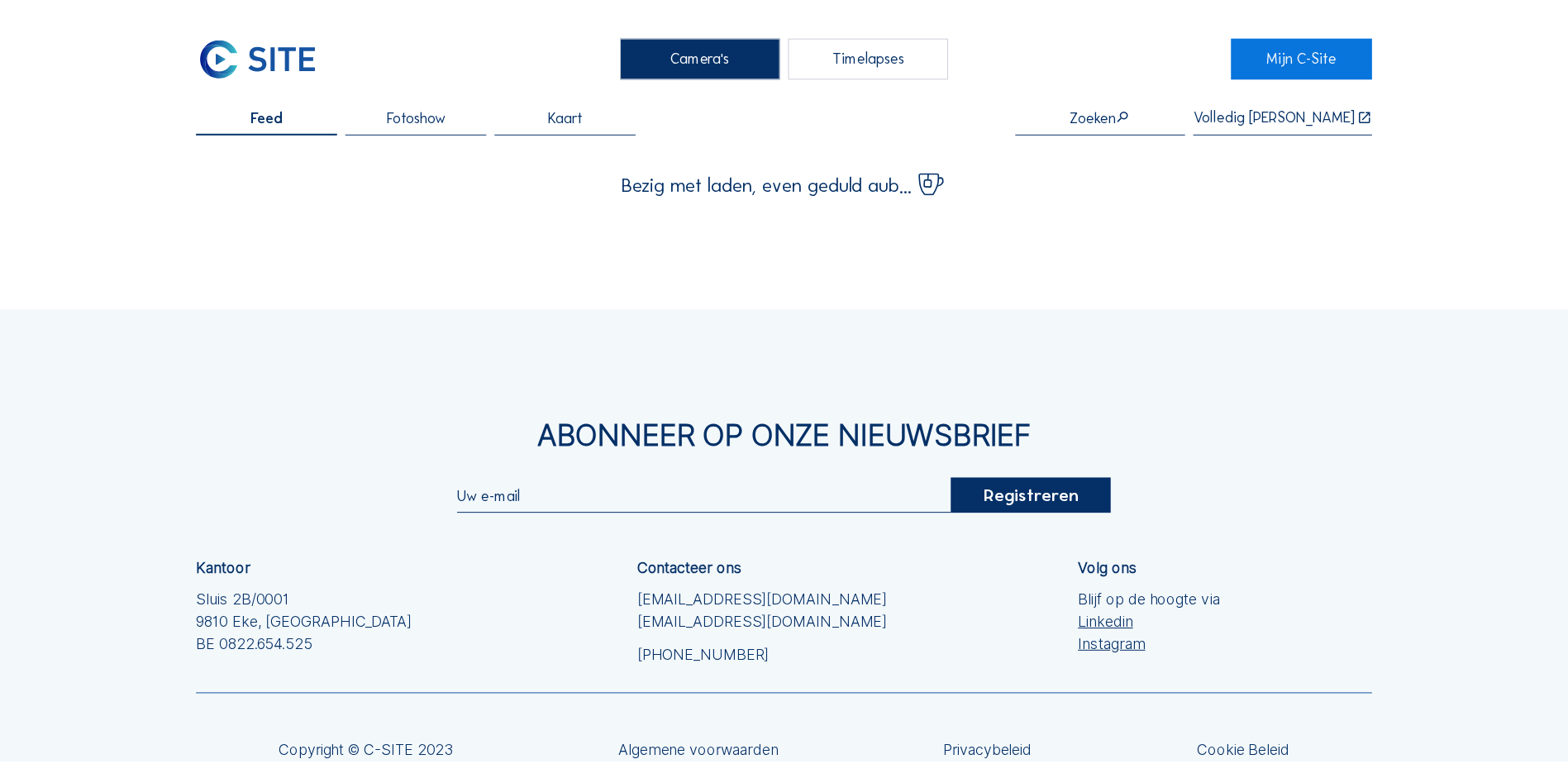
scroll to position [82, 0]
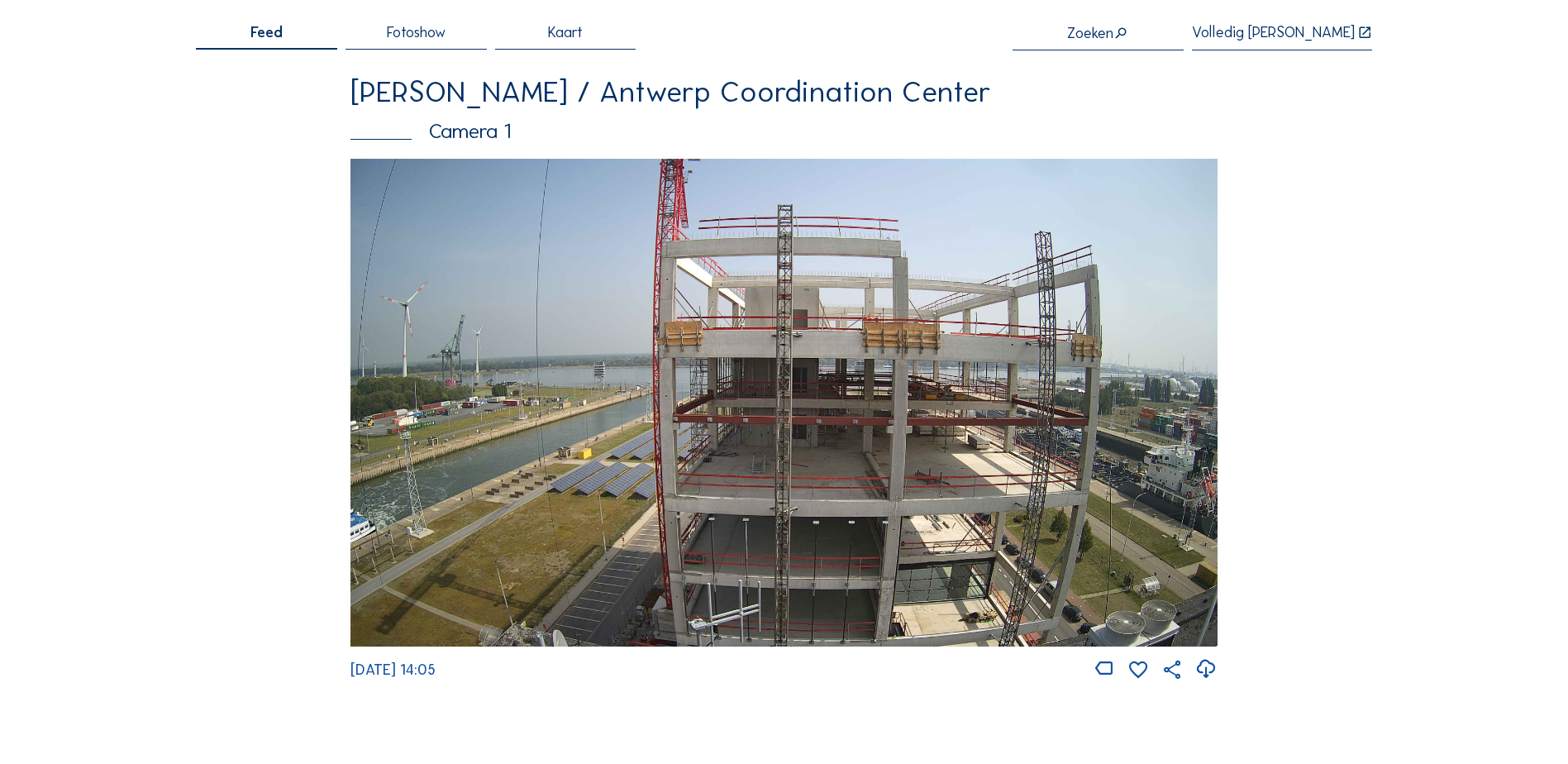
click at [400, 36] on span "Fotoshow" at bounding box center [416, 32] width 59 height 15
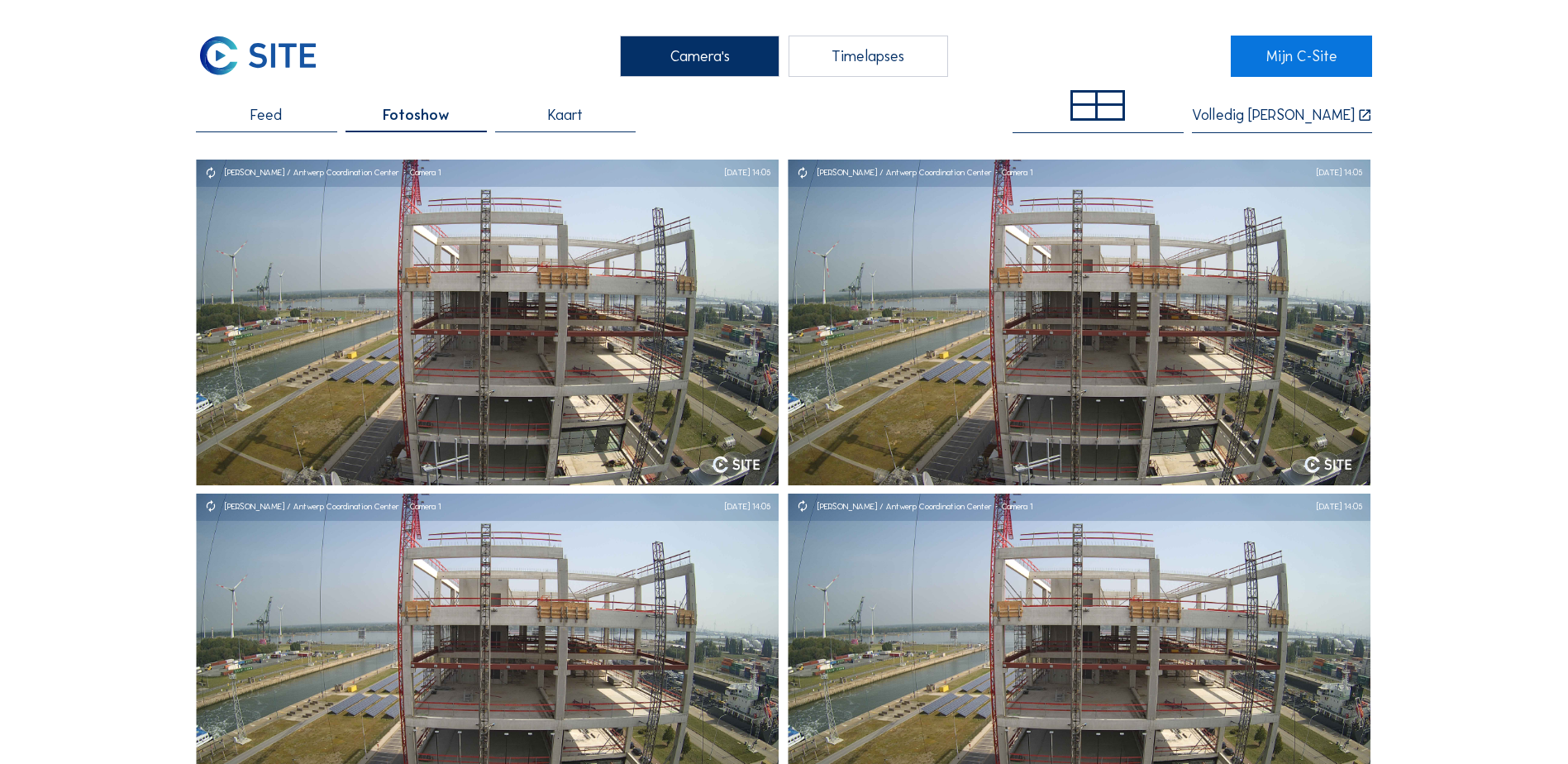
click at [1122, 115] on div at bounding box center [1111, 111] width 25 height 13
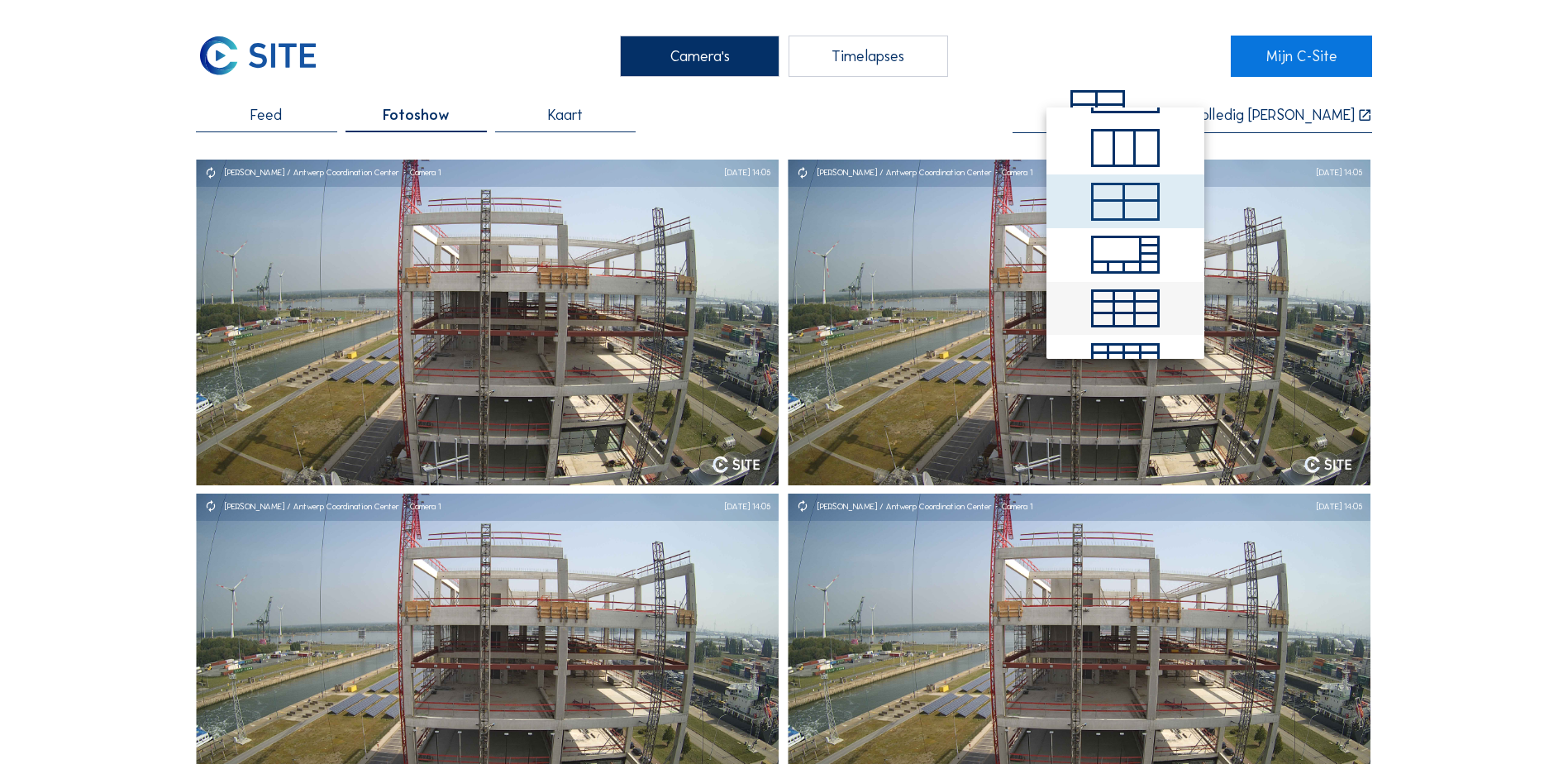
scroll to position [82, 0]
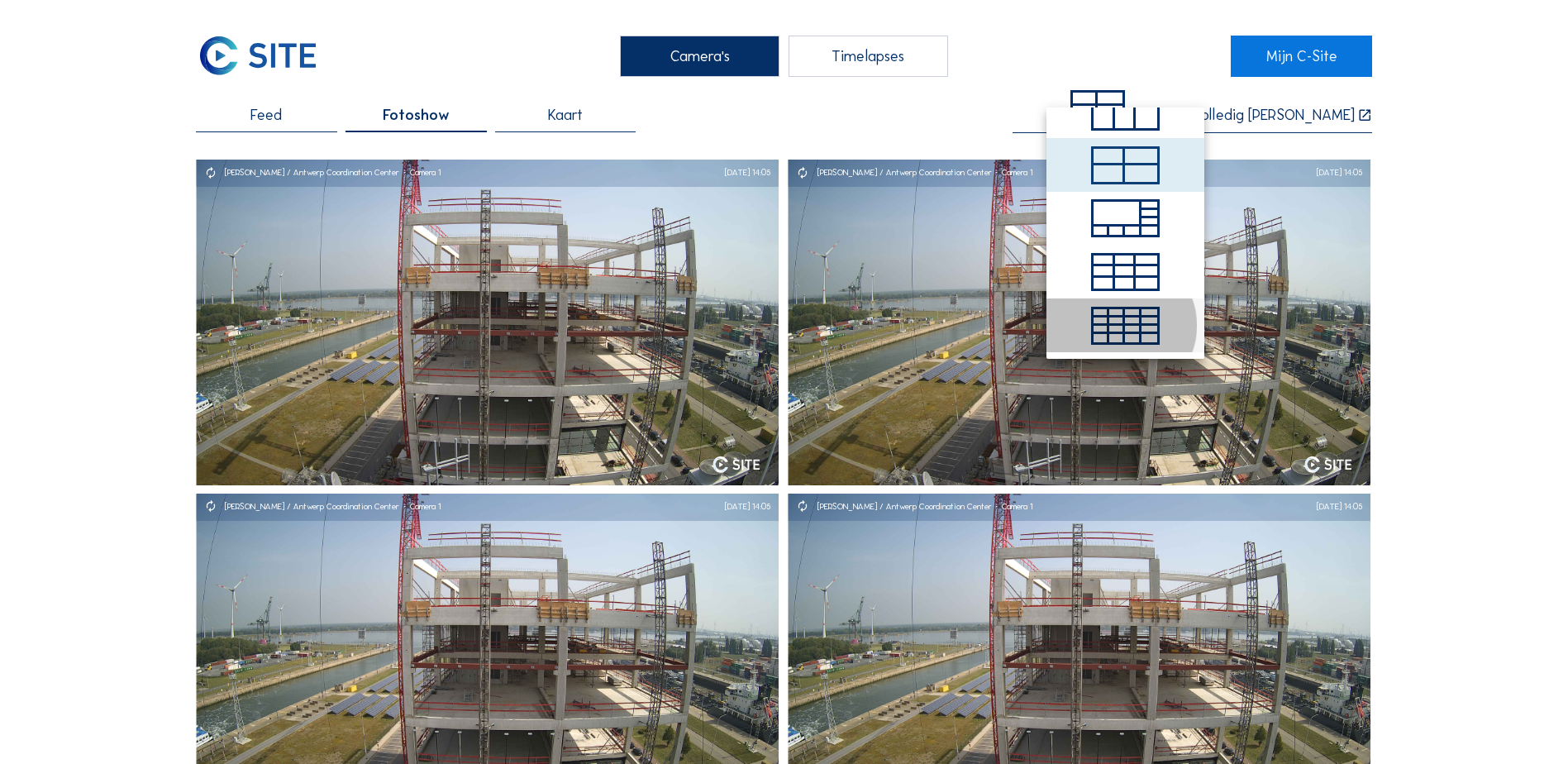
click at [1134, 333] on div at bounding box center [1133, 330] width 16 height 9
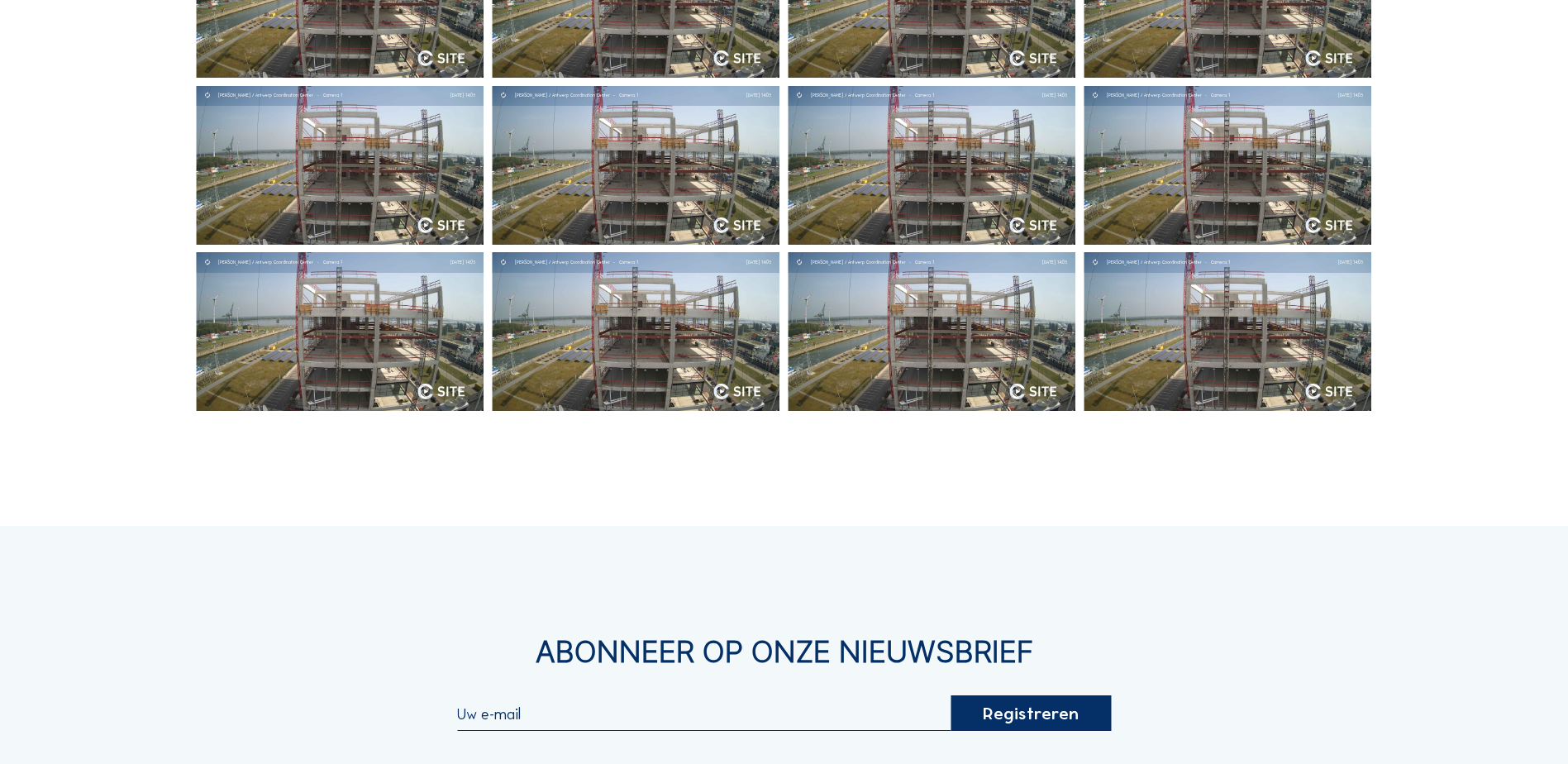
scroll to position [0, 0]
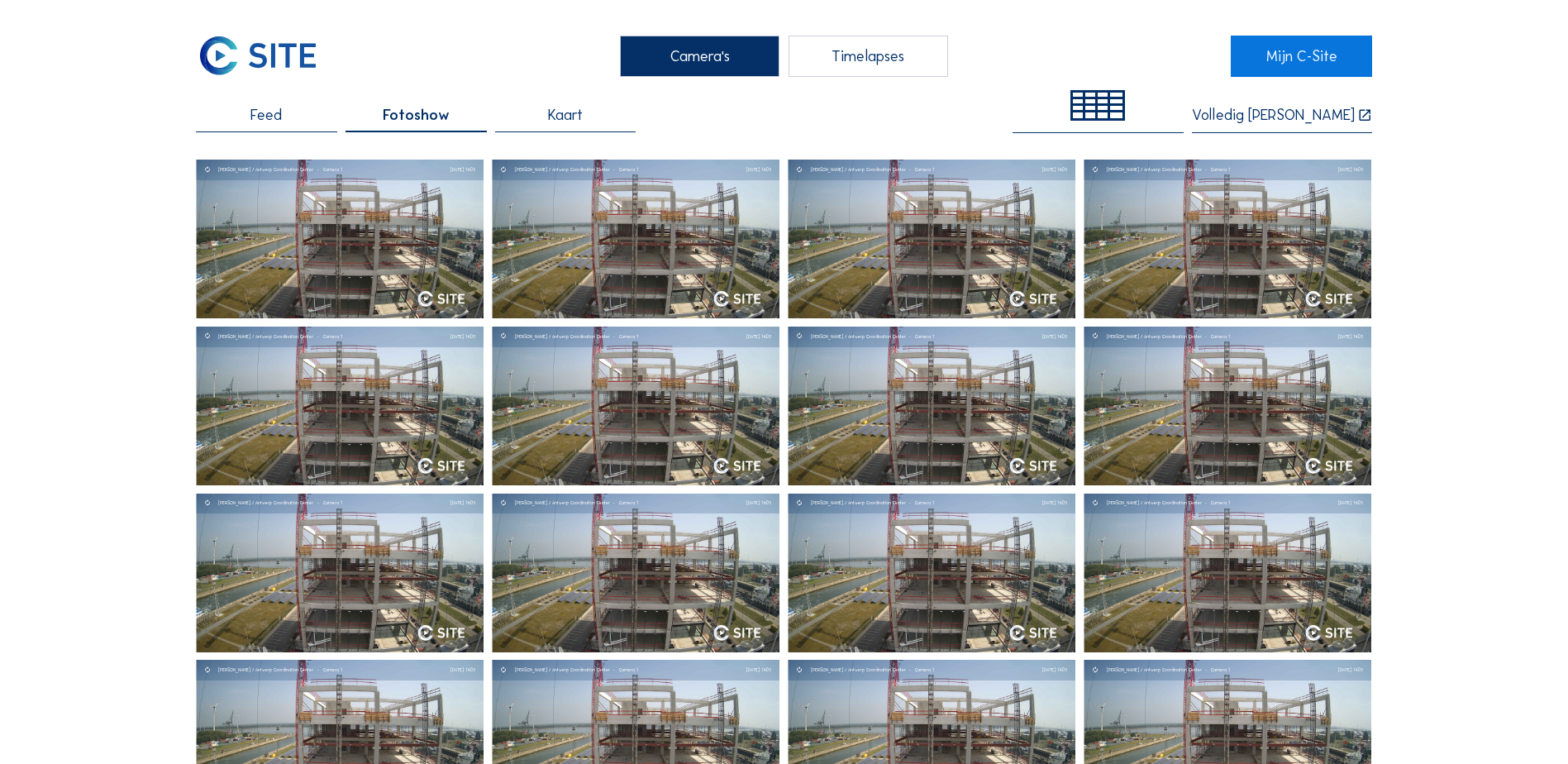
click at [557, 117] on span "Kaart" at bounding box center [565, 114] width 35 height 15
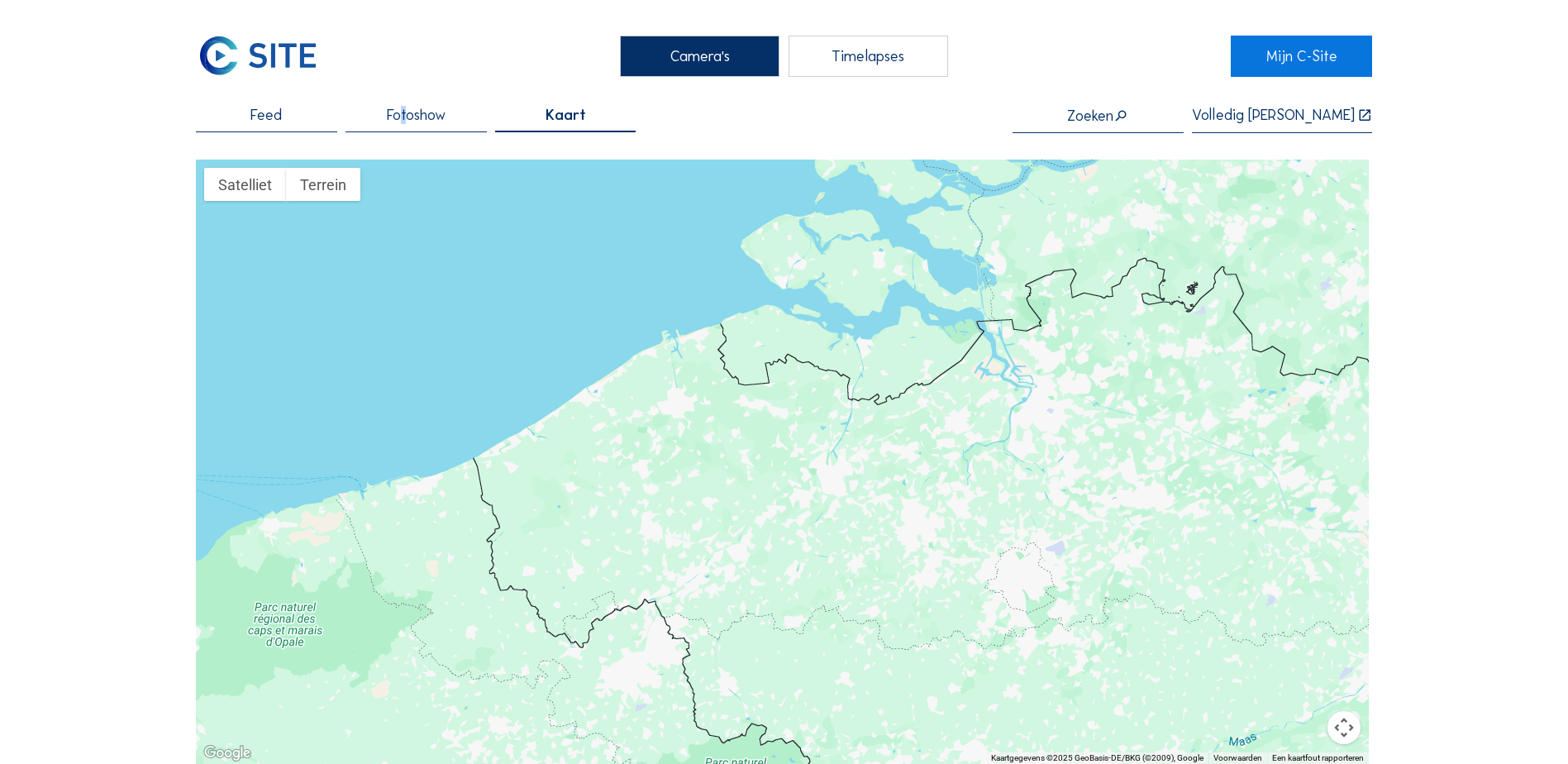
click at [406, 117] on span "Fotoshow" at bounding box center [416, 114] width 59 height 15
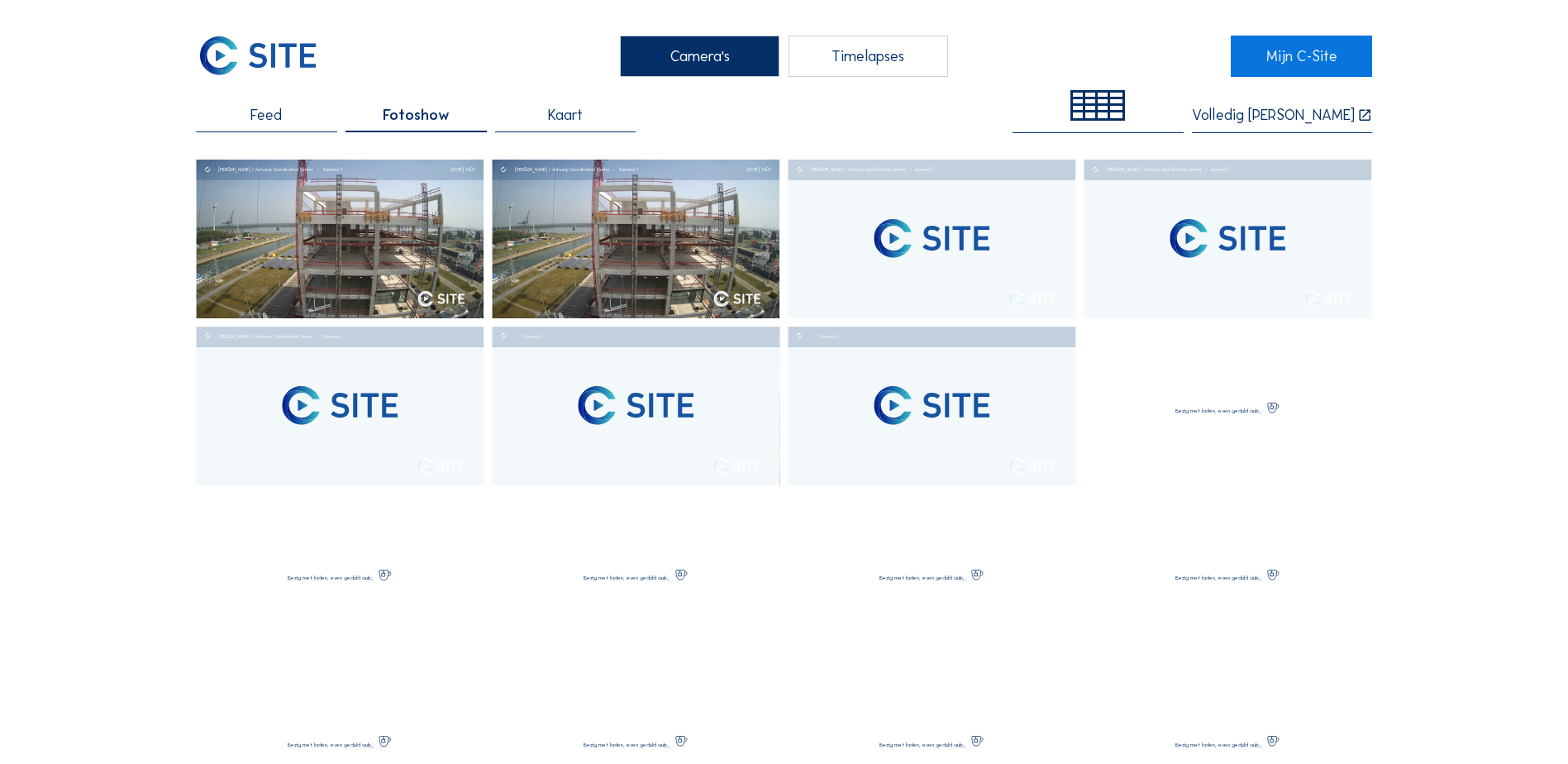
click at [1309, 119] on div "Volledig [PERSON_NAME]" at bounding box center [1273, 115] width 163 height 16
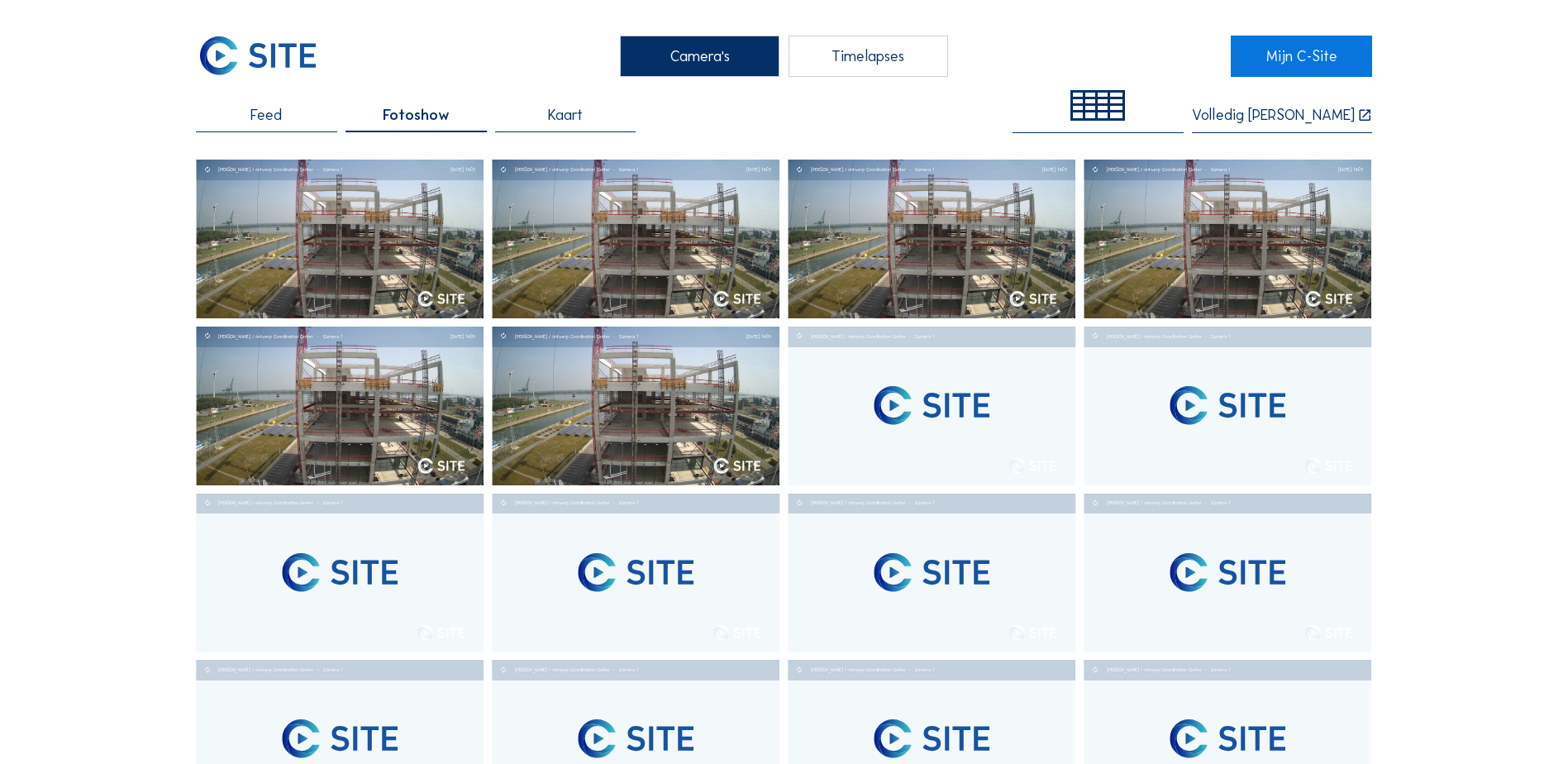
click at [869, 62] on div "Timelapses" at bounding box center [868, 56] width 160 height 42
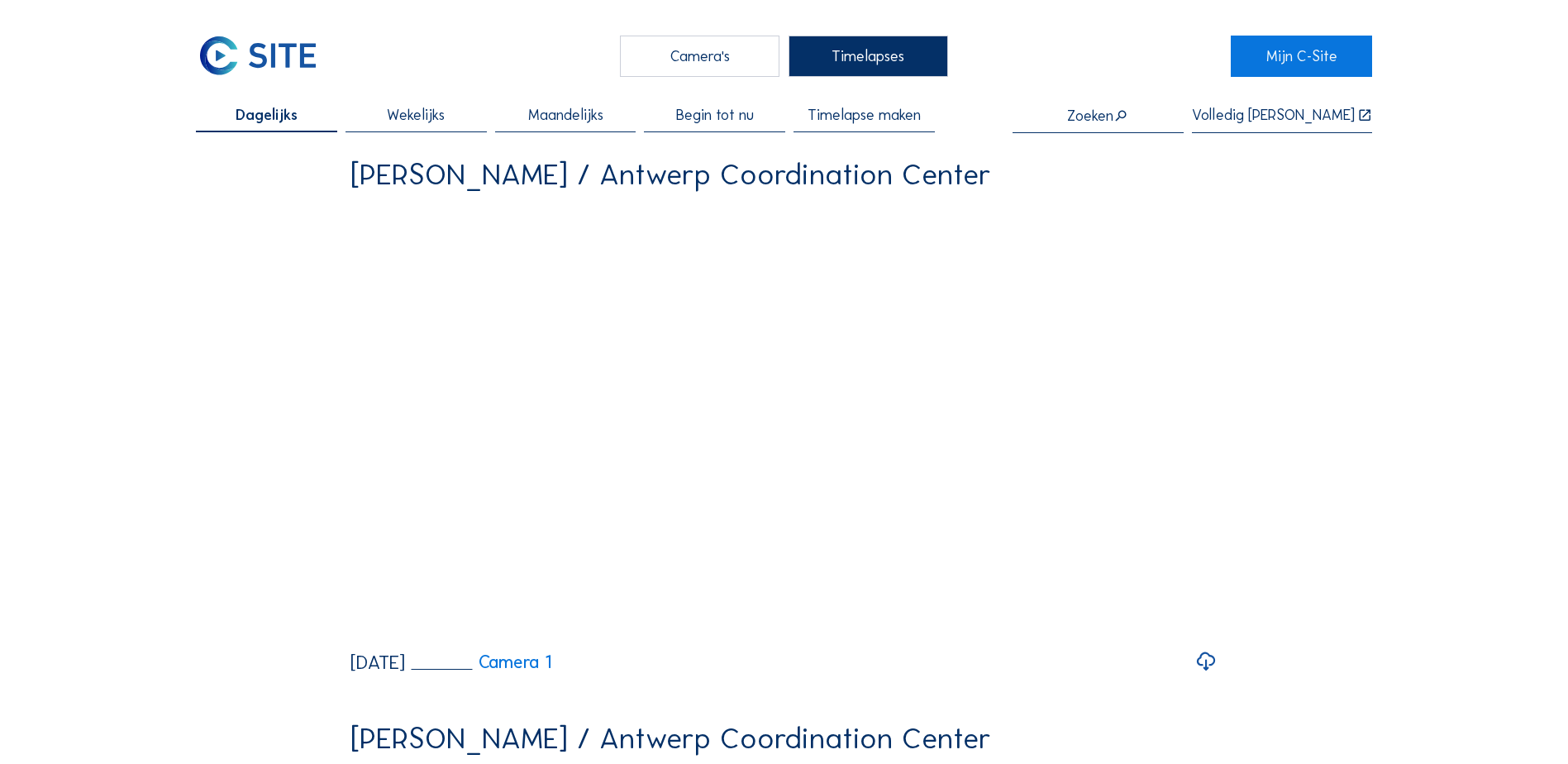
click at [416, 121] on span "Wekelijks" at bounding box center [416, 114] width 58 height 15
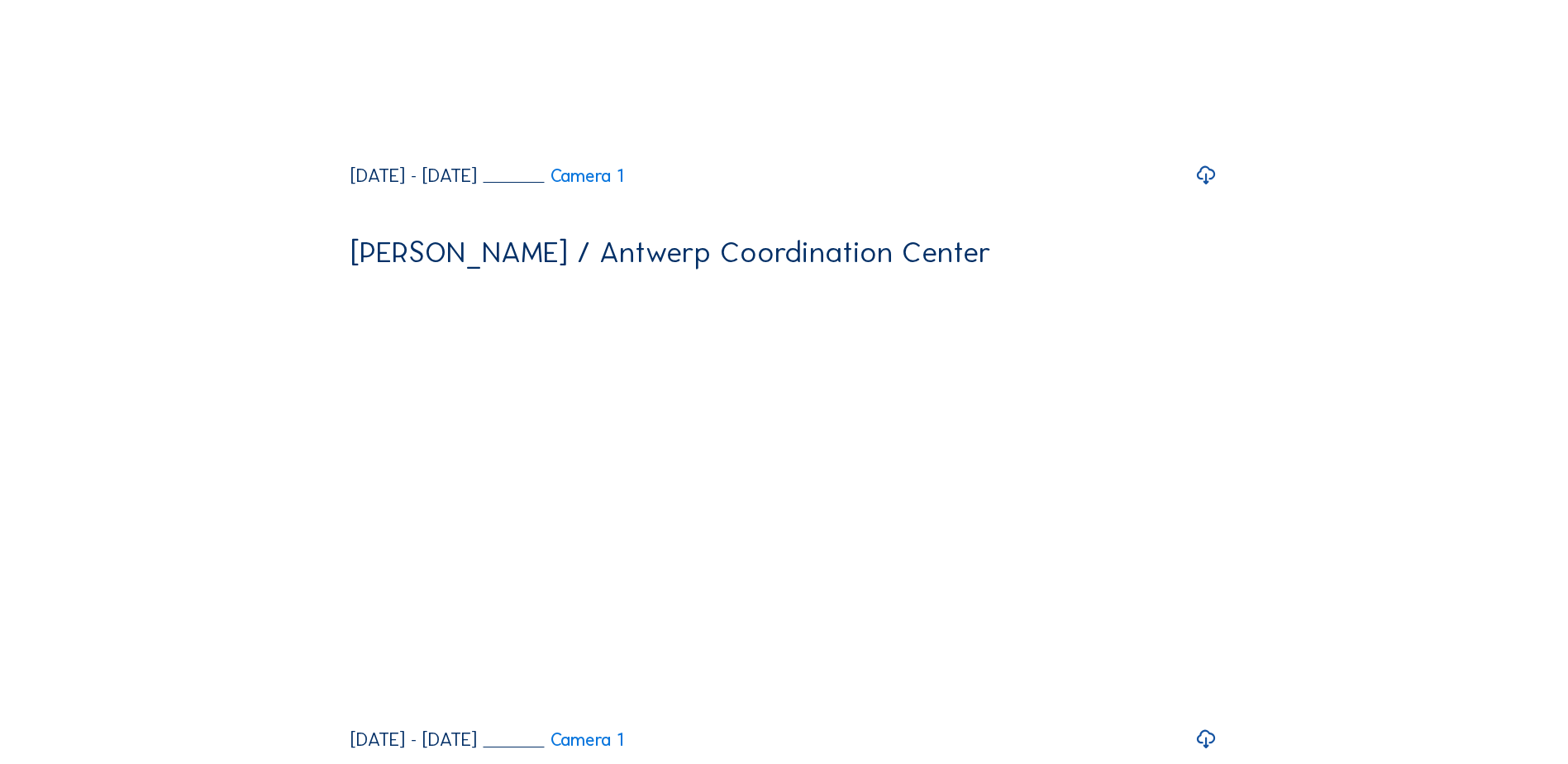
scroll to position [2067, 0]
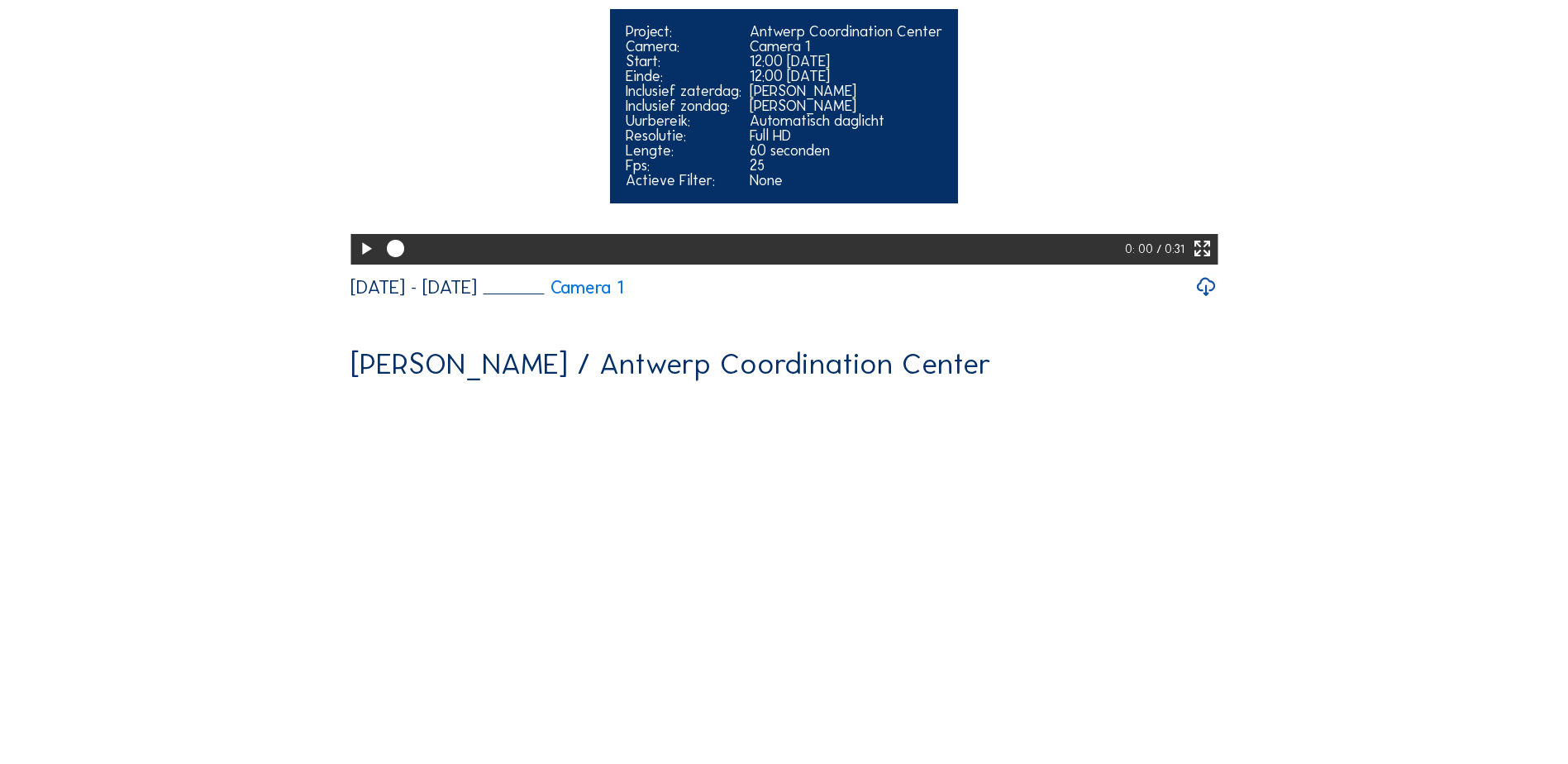
click at [1207, 262] on icon at bounding box center [1202, 249] width 20 height 25
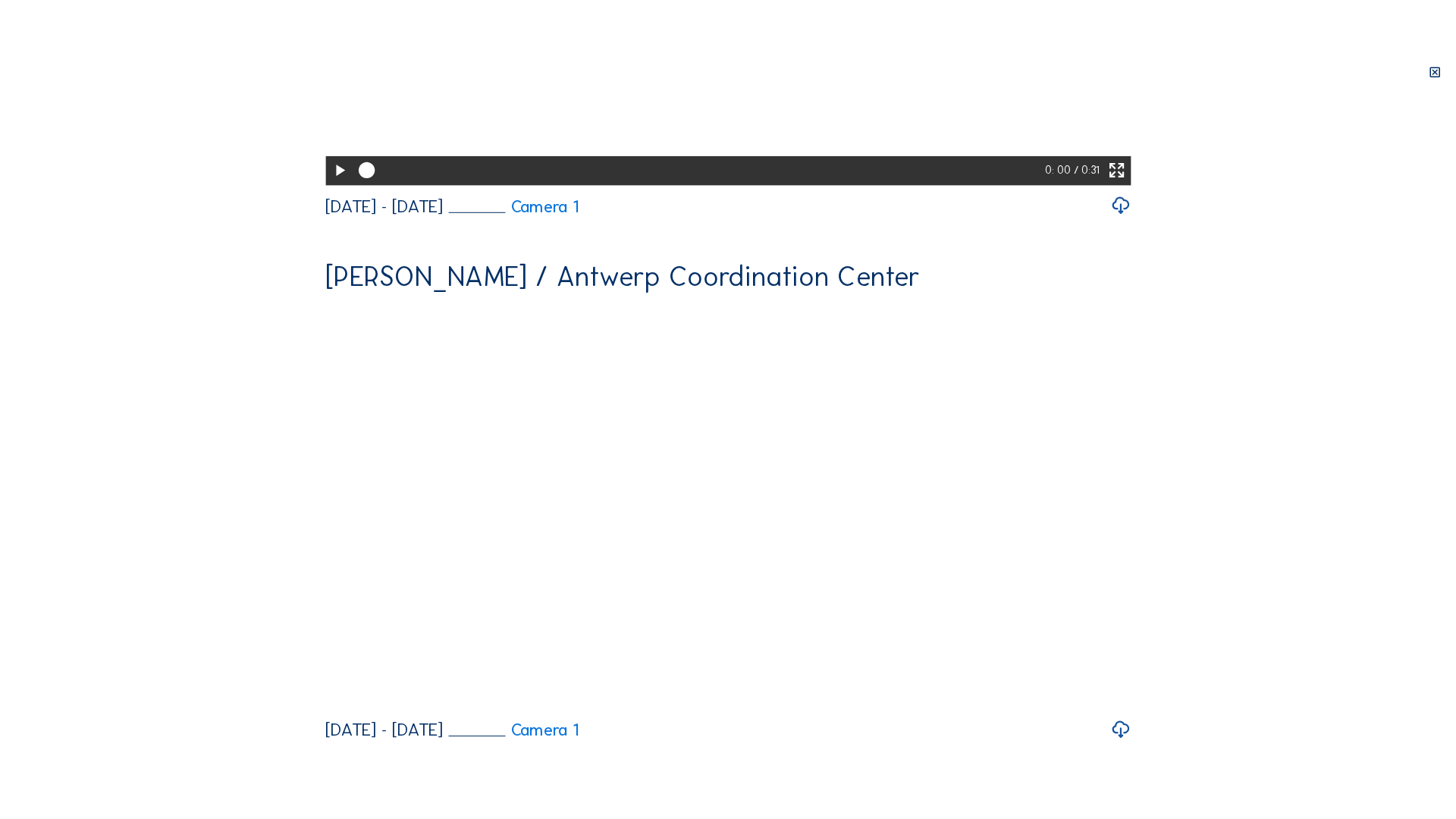
scroll to position [1782, 0]
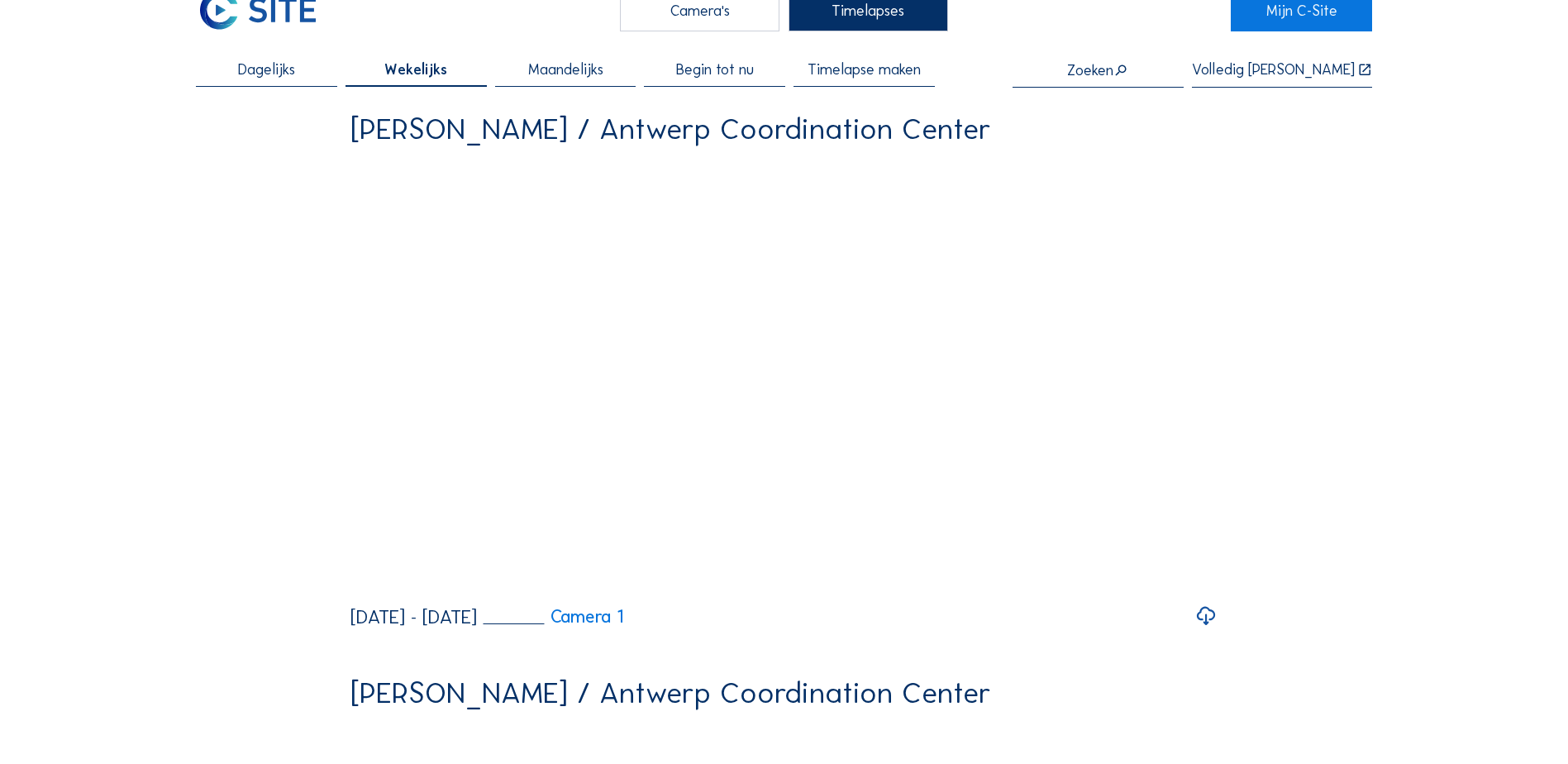
scroll to position [0, 0]
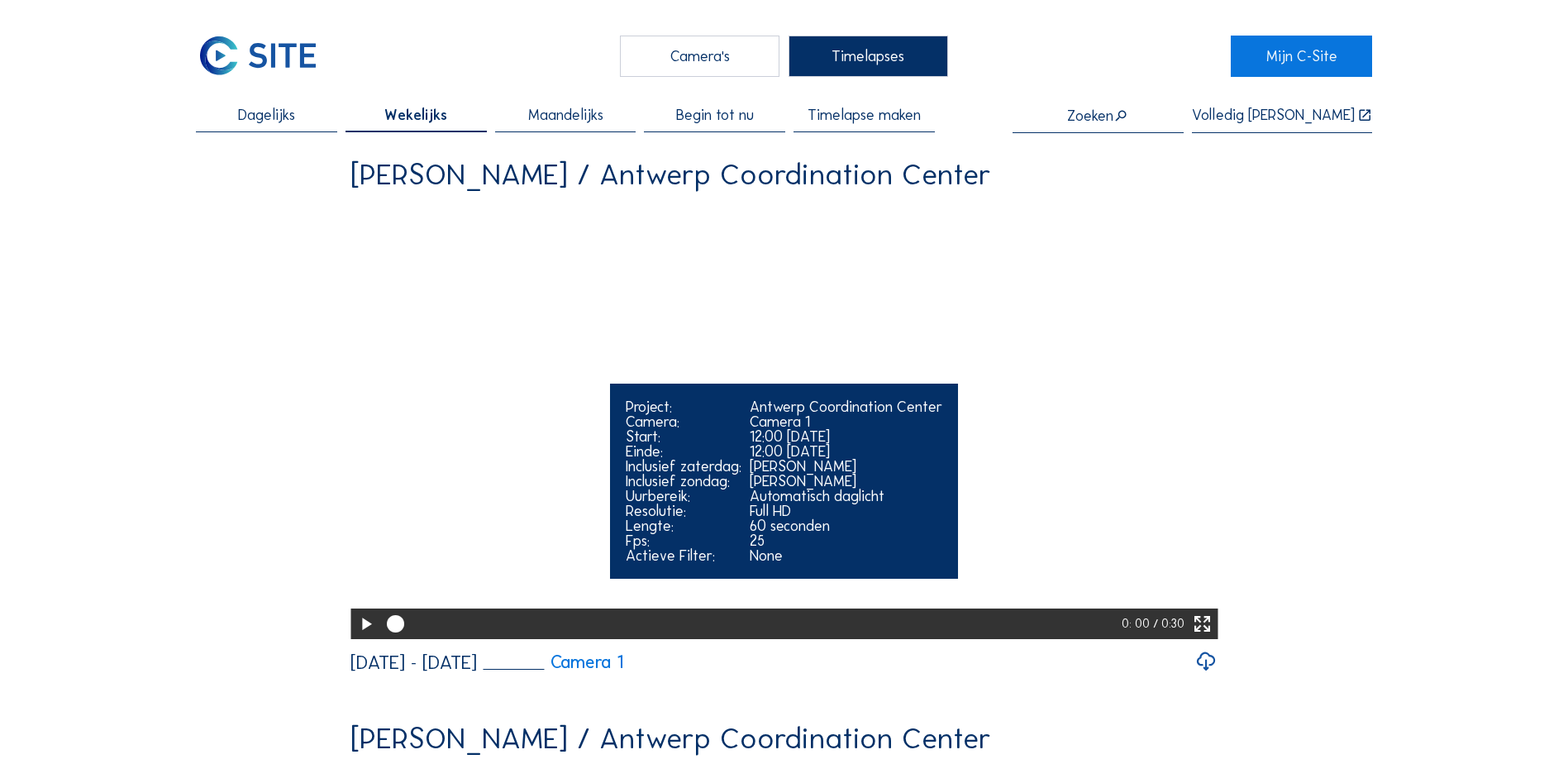
click at [364, 638] on icon at bounding box center [365, 624] width 20 height 25
